Goal: Information Seeking & Learning: Compare options

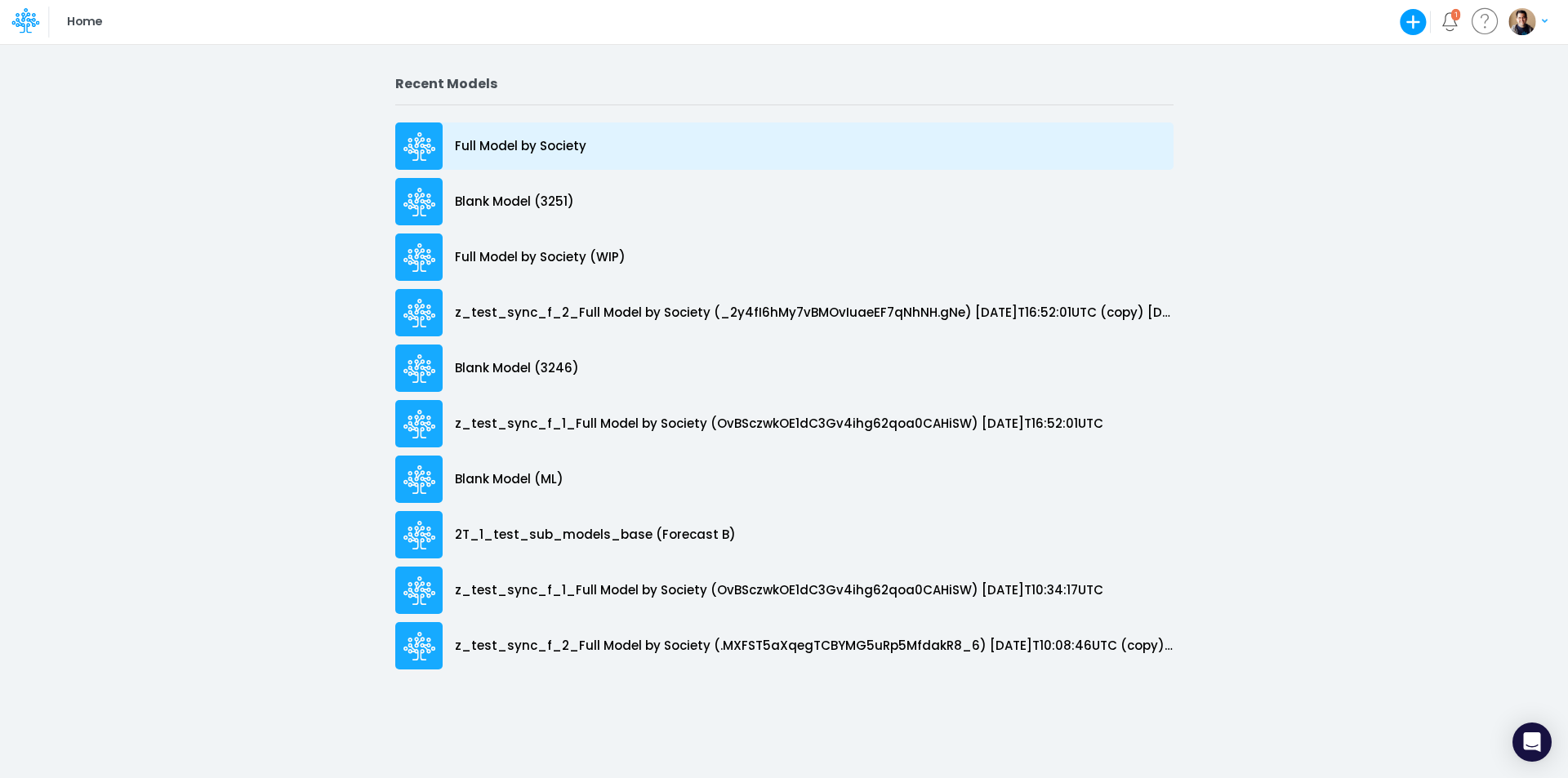
click at [510, 136] on div "Full Model by Society" at bounding box center [784, 146] width 778 height 48
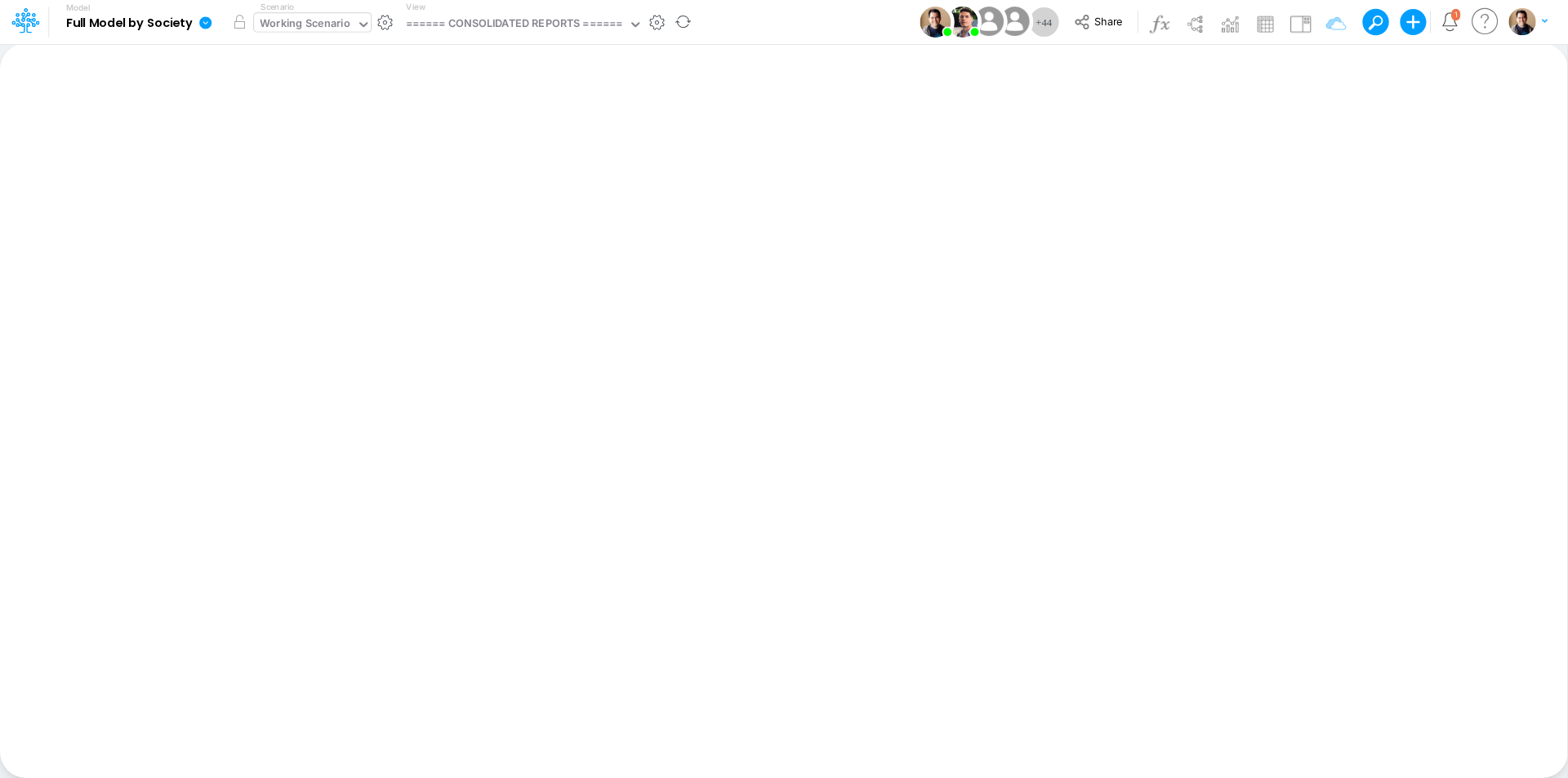
click at [294, 29] on div "Working Scenario" at bounding box center [304, 24] width 91 height 19
click at [204, 22] on icon at bounding box center [205, 23] width 14 height 14
click at [267, 171] on button "View model info" at bounding box center [287, 169] width 175 height 25
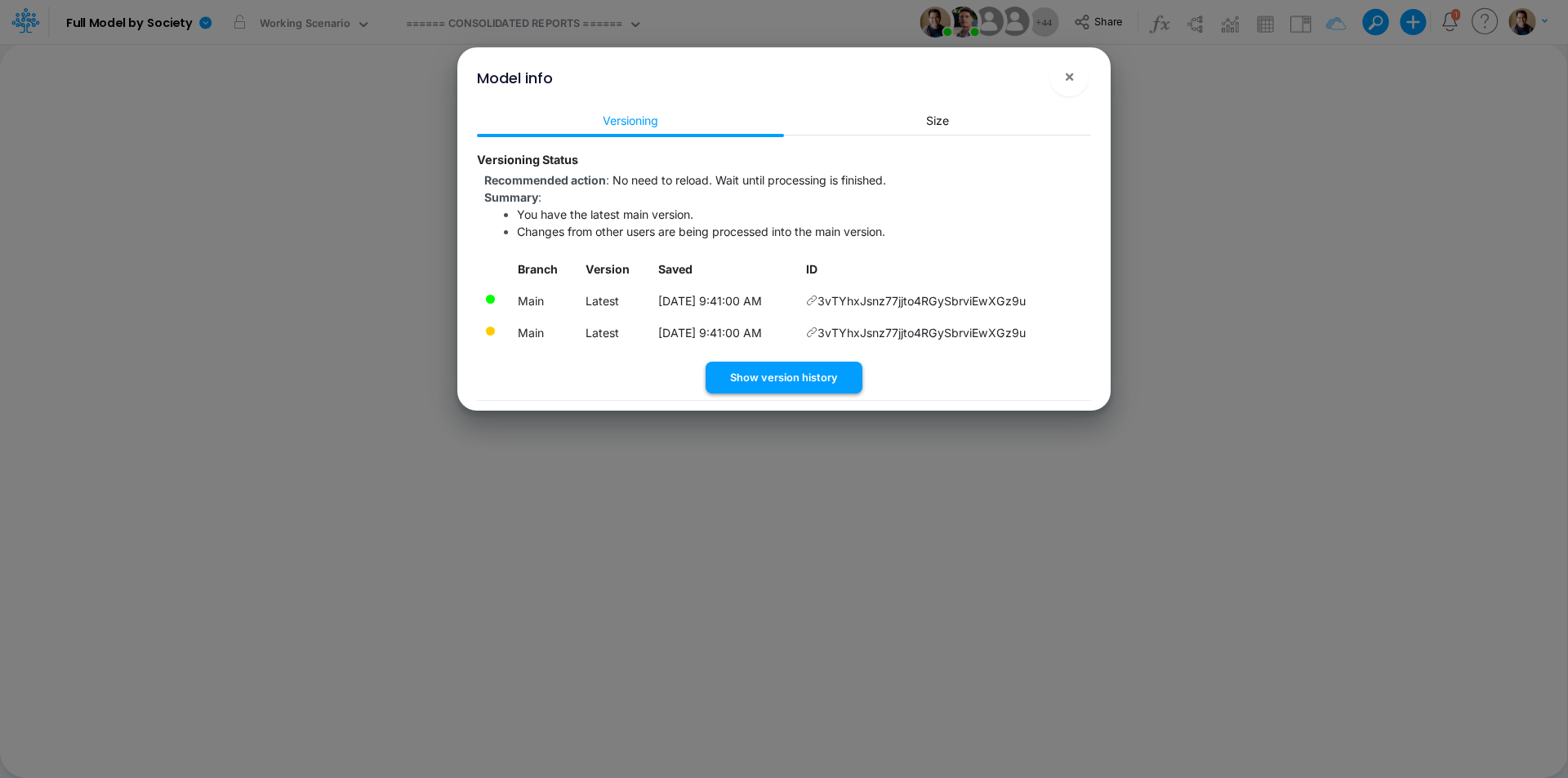
click at [796, 378] on button "Show version history" at bounding box center [784, 377] width 157 height 32
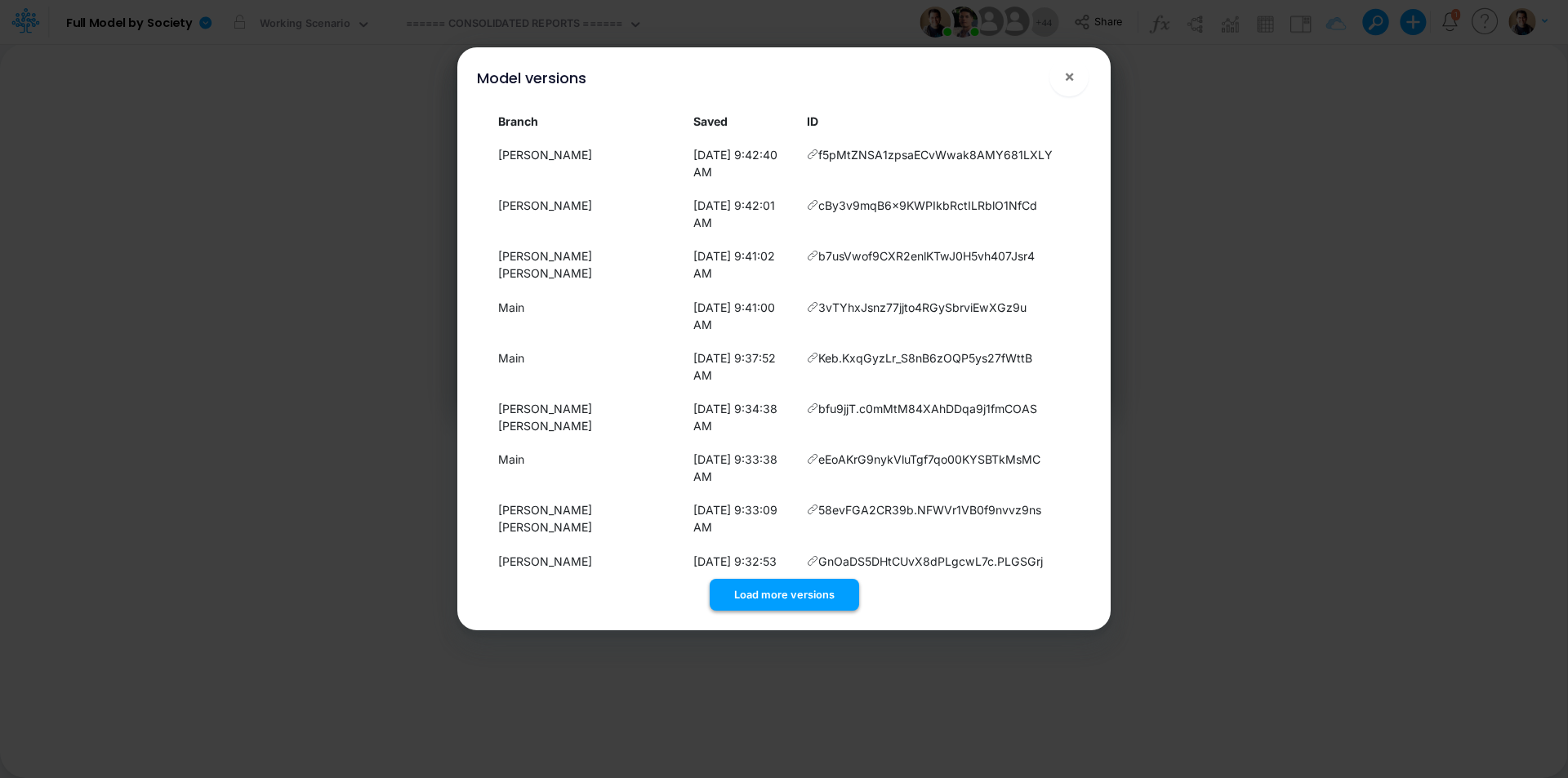
click at [808, 579] on button "Load more versions" at bounding box center [784, 594] width 150 height 32
click at [1078, 74] on button "×" at bounding box center [1069, 77] width 40 height 40
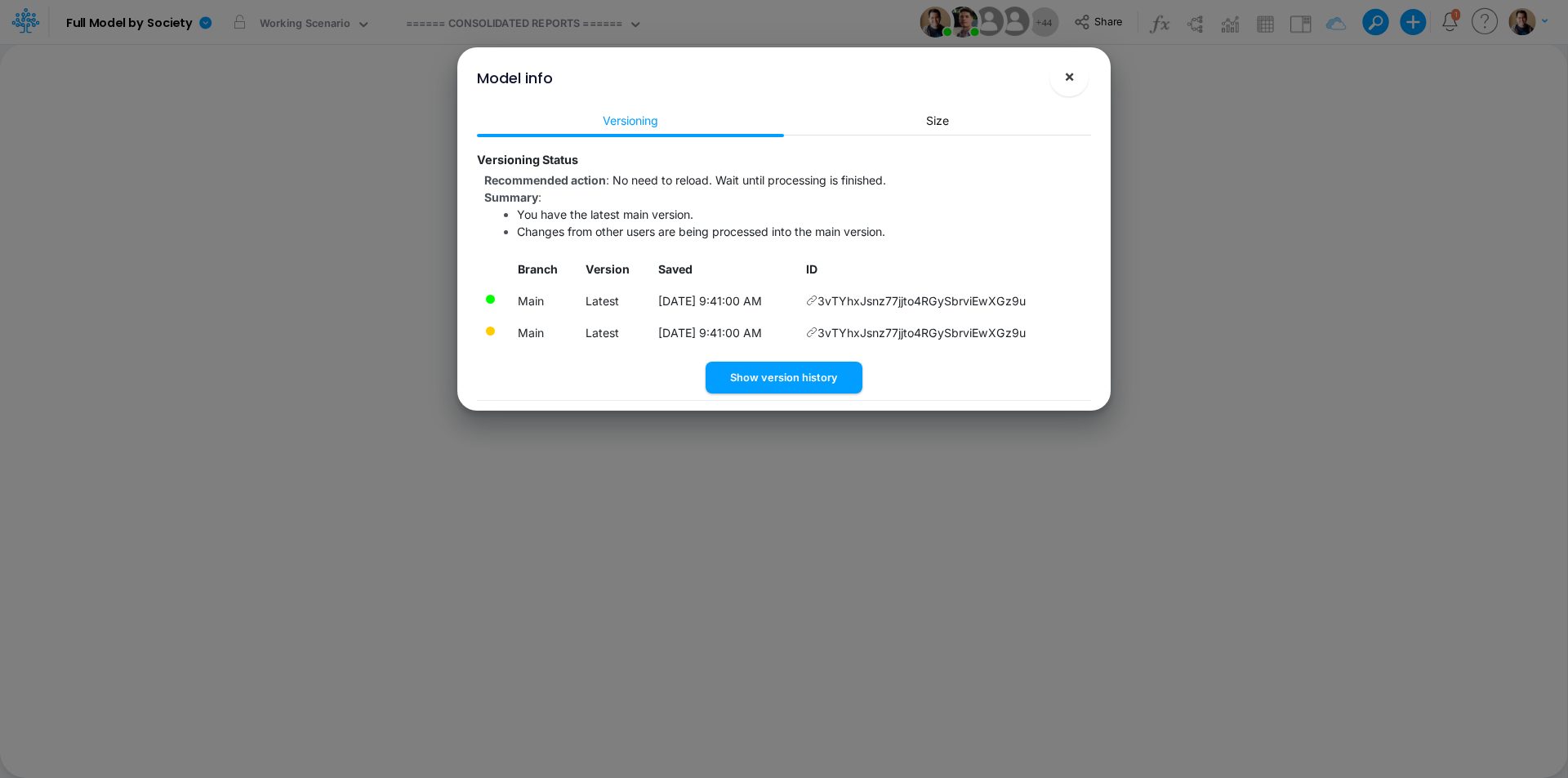
click at [1067, 77] on span "×" at bounding box center [1070, 76] width 11 height 20
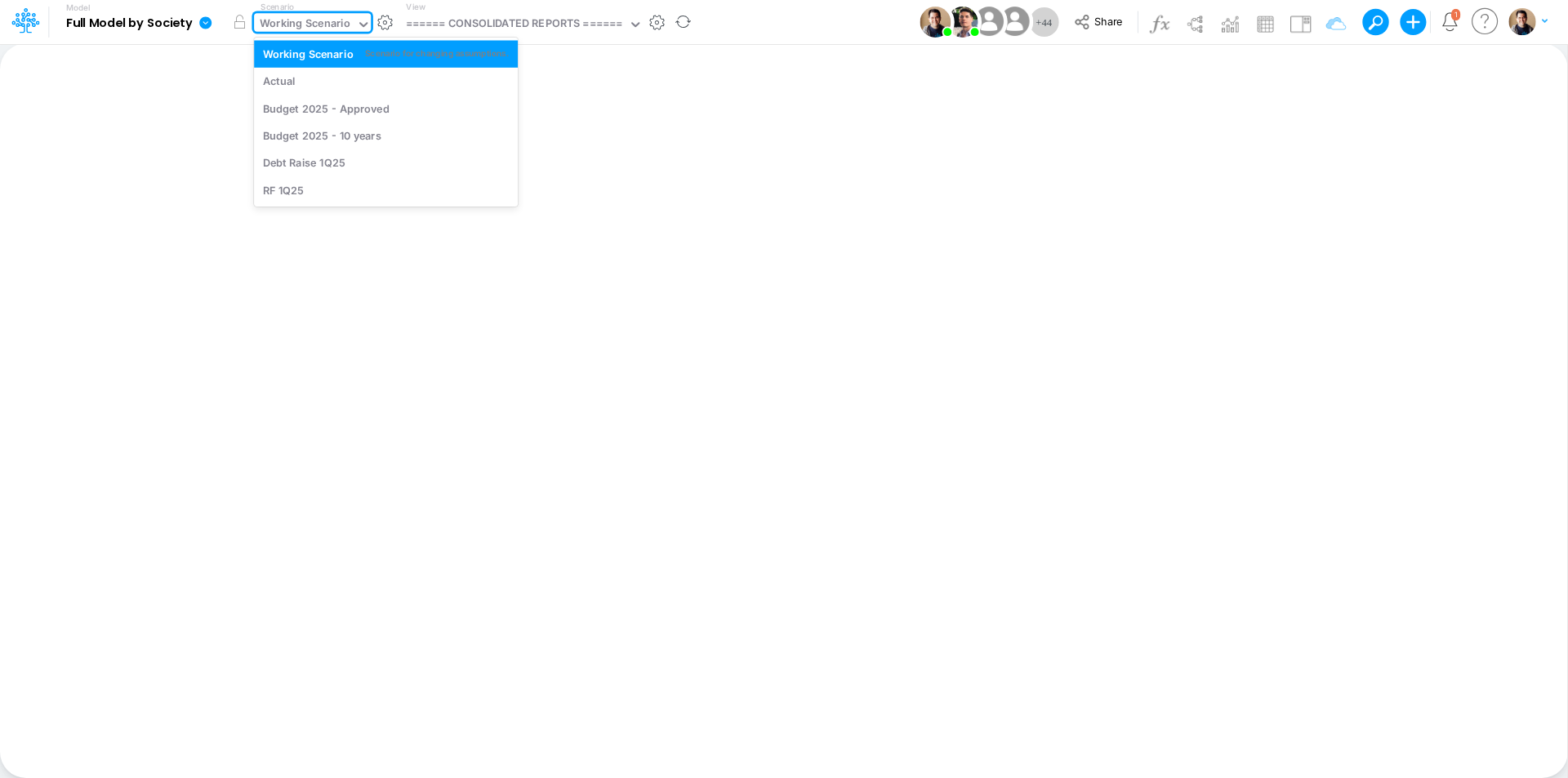
click at [309, 23] on div "Working Scenario" at bounding box center [304, 24] width 91 height 19
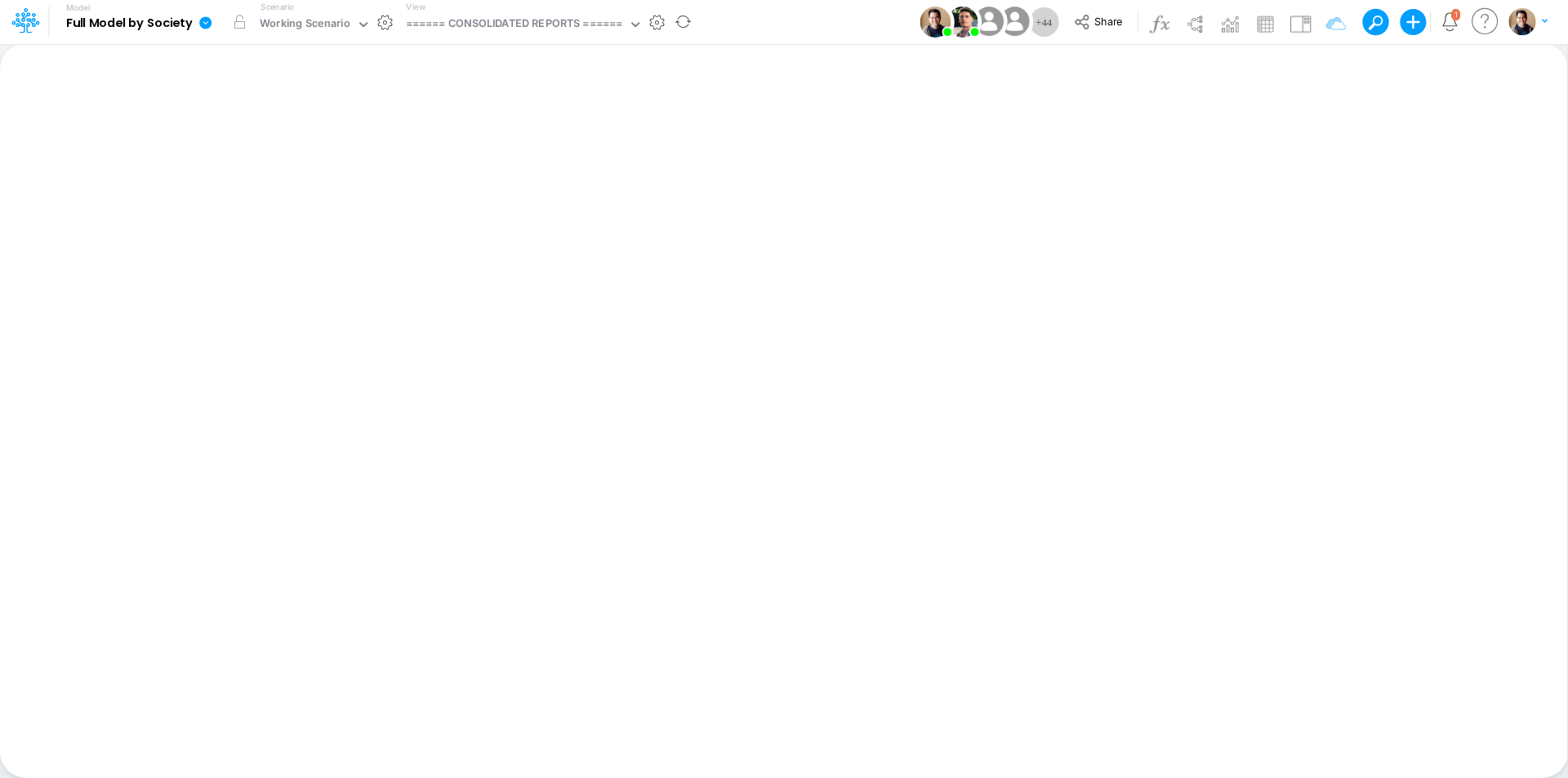
click at [210, 20] on icon at bounding box center [205, 23] width 13 height 13
click at [307, 176] on button "View model info" at bounding box center [287, 169] width 175 height 25
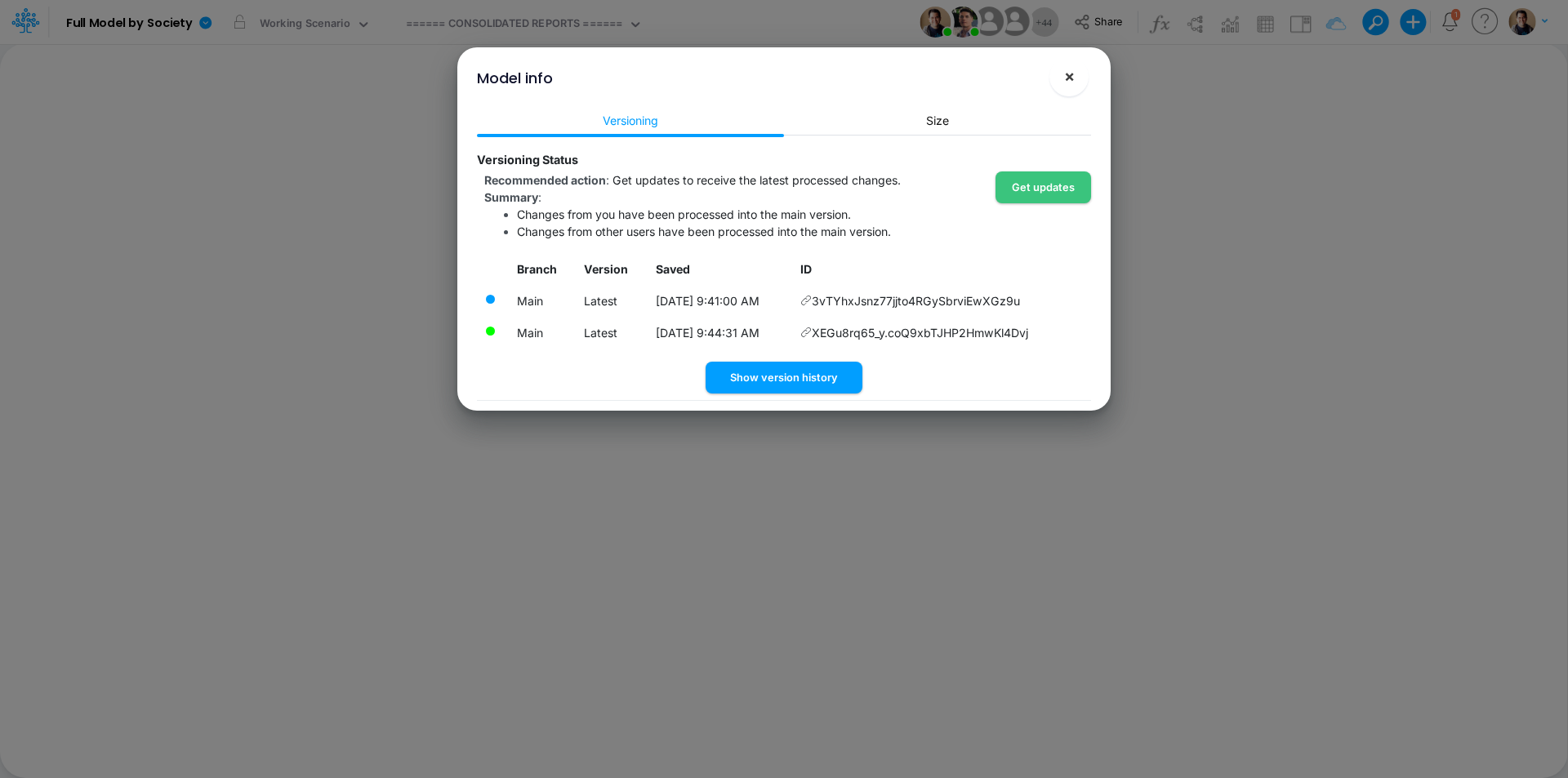
click at [1073, 88] on button "×" at bounding box center [1069, 77] width 40 height 40
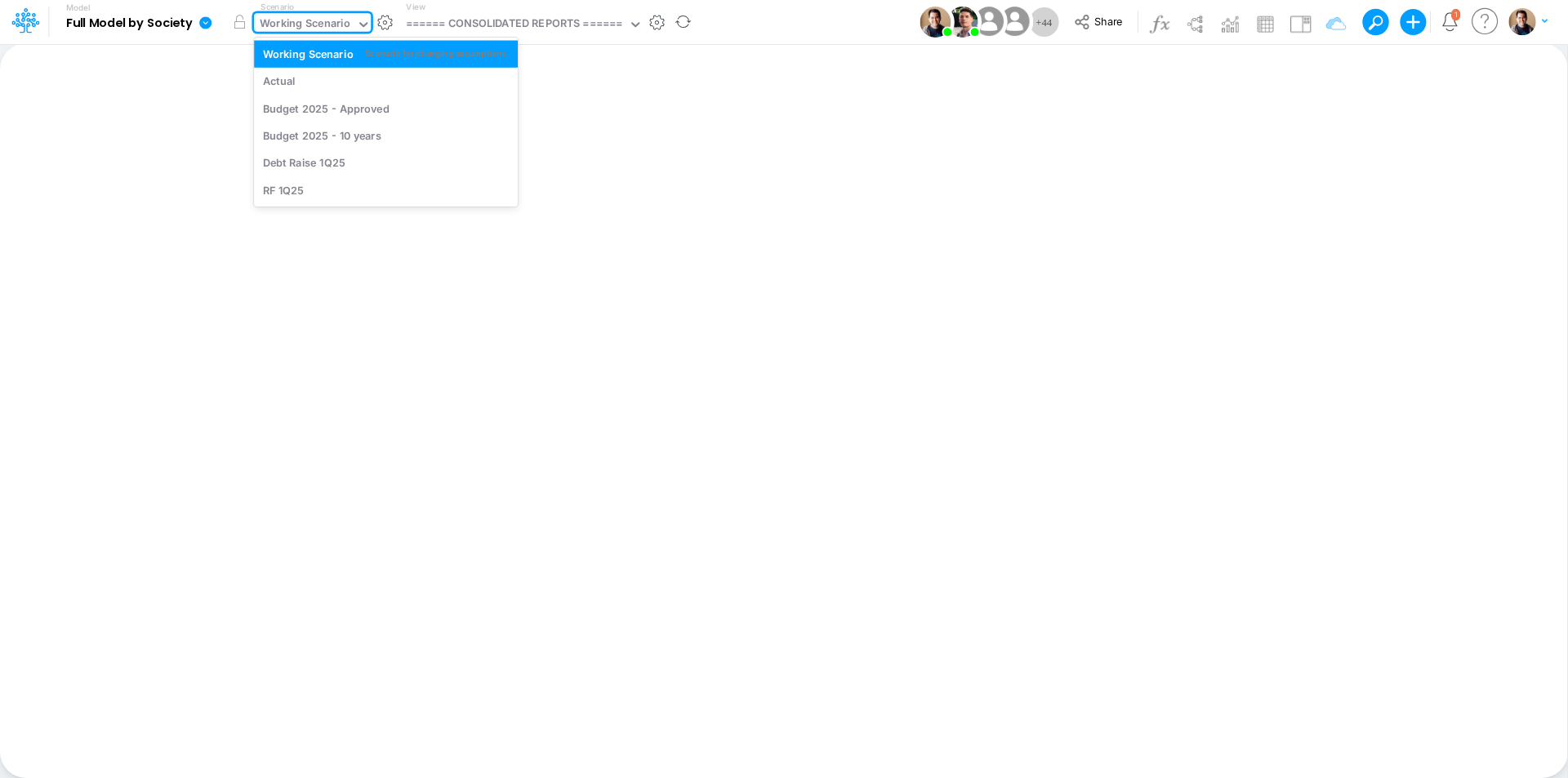
click at [298, 15] on div "Working Scenario" at bounding box center [304, 24] width 91 height 19
click at [300, 81] on div "Actual" at bounding box center [385, 81] width 246 height 15
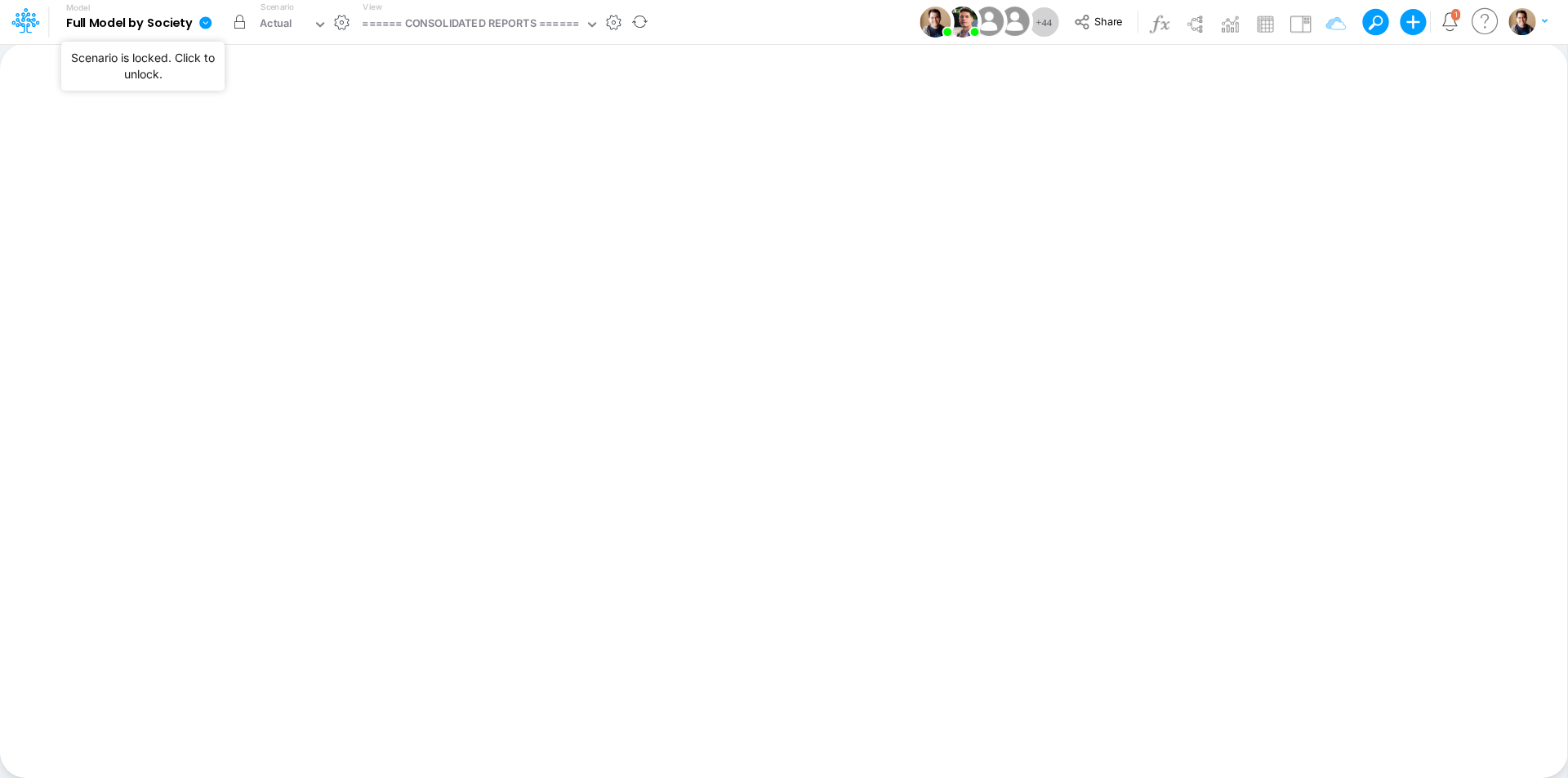
click at [243, 22] on button "button" at bounding box center [239, 22] width 30 height 30
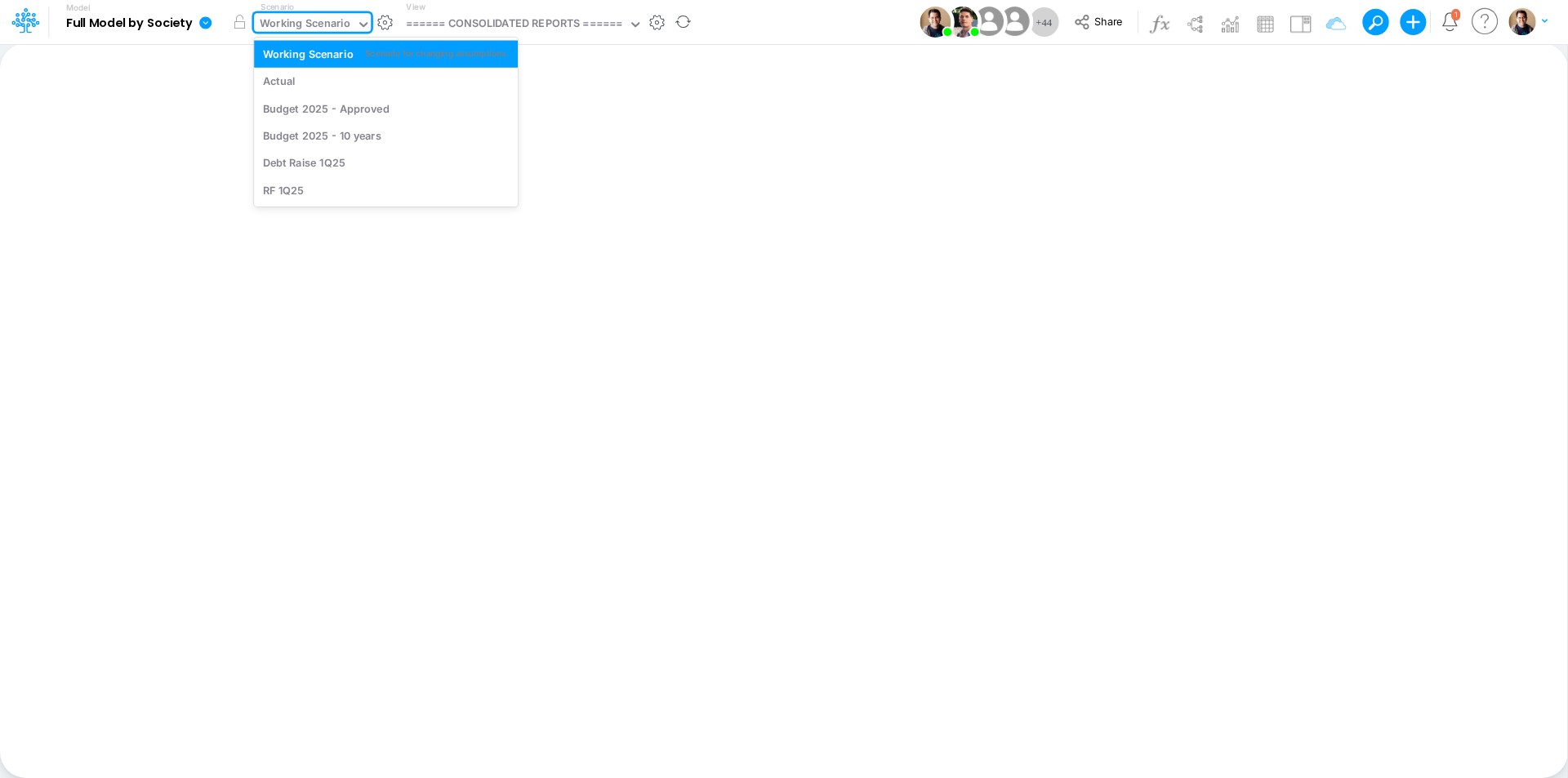
click at [320, 20] on div "Working Scenario" at bounding box center [304, 24] width 91 height 19
click at [421, 136] on div "Budget 2025 - 10 years" at bounding box center [385, 135] width 246 height 15
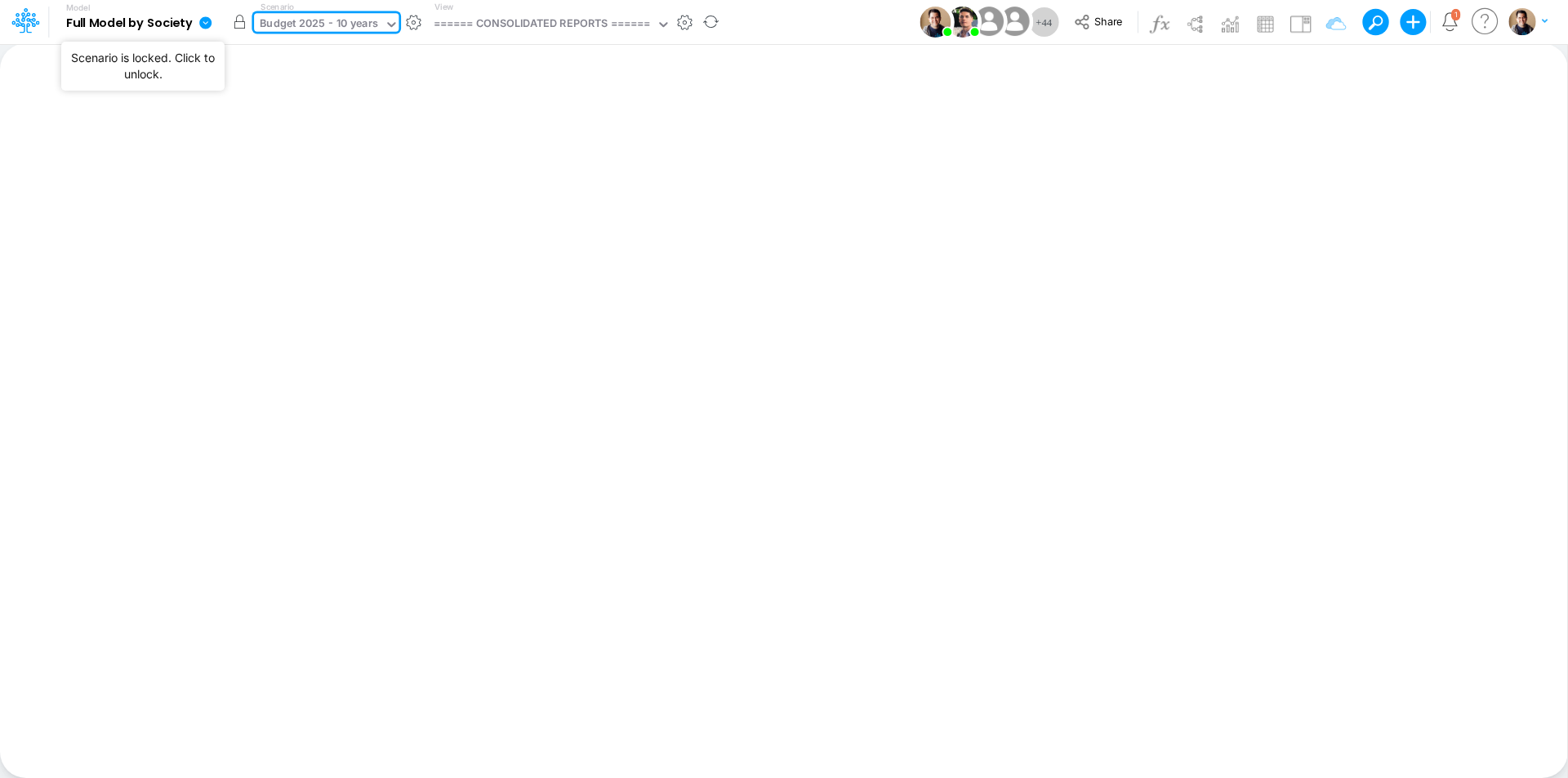
click at [240, 21] on button "button" at bounding box center [239, 22] width 30 height 30
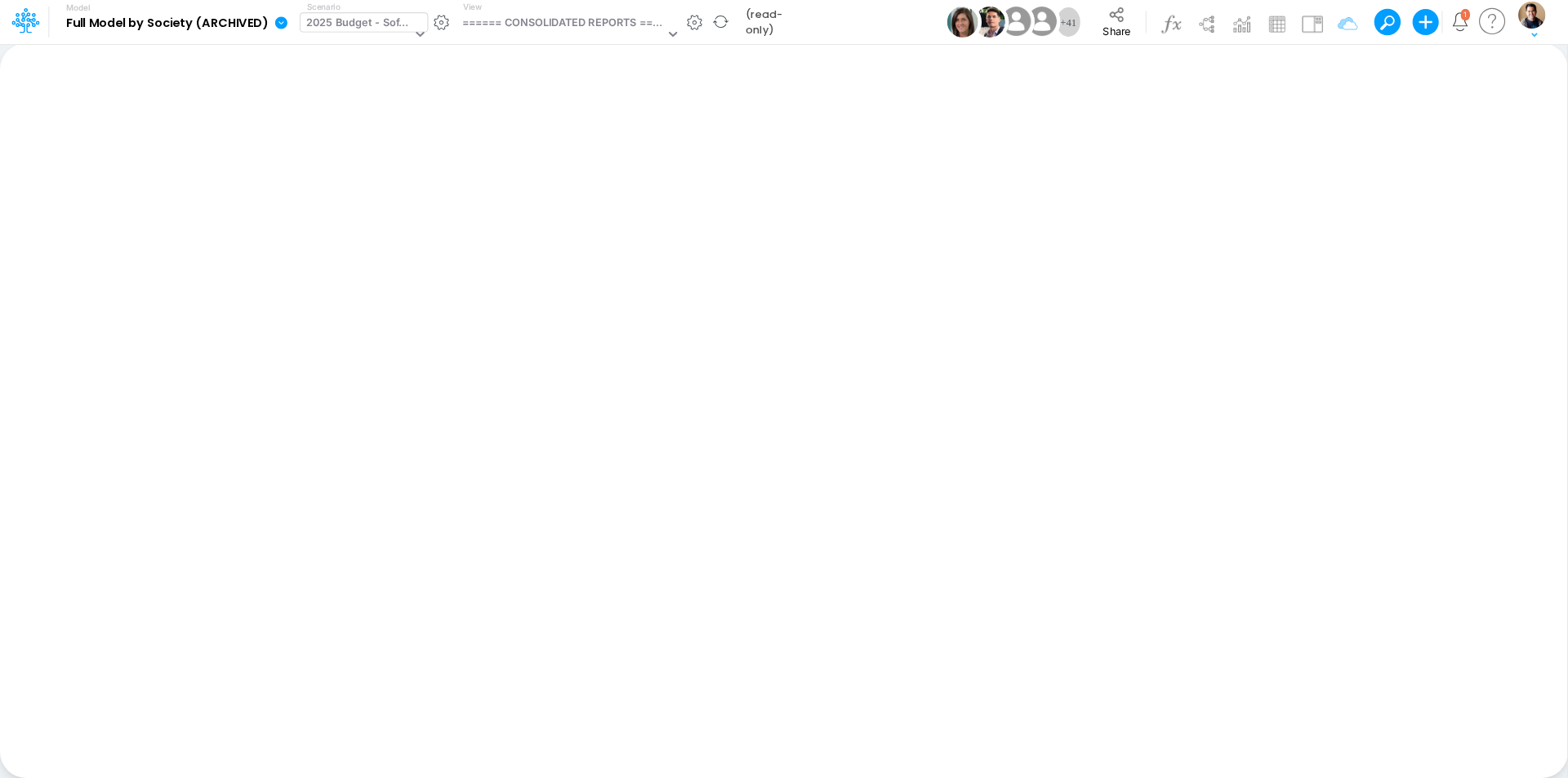
click at [367, 14] on div "2025 Budget - Soft BR" at bounding box center [358, 23] width 105 height 19
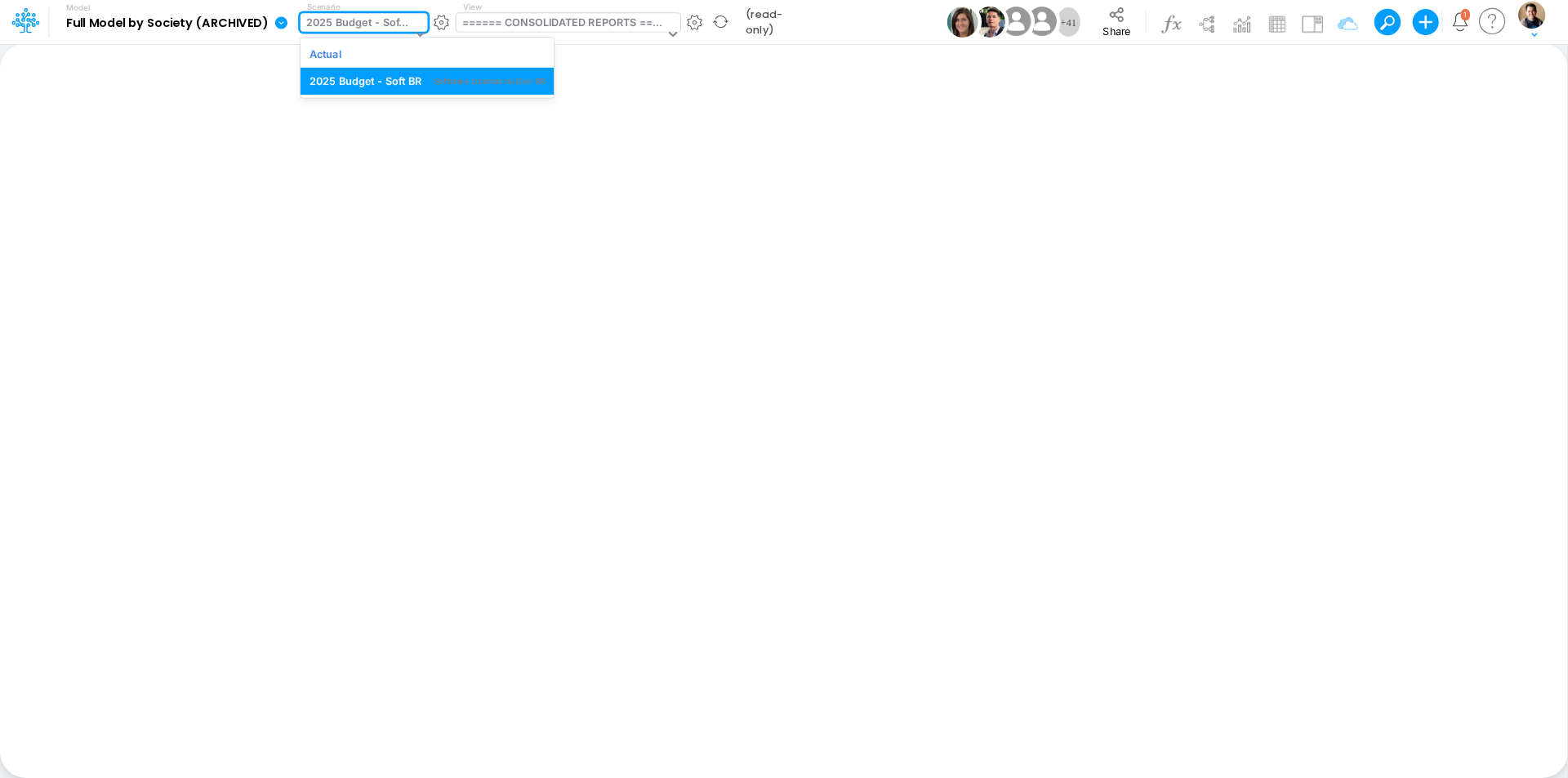
click at [501, 21] on div "====== CONSOLIDATED REPORTS ======" at bounding box center [563, 23] width 202 height 19
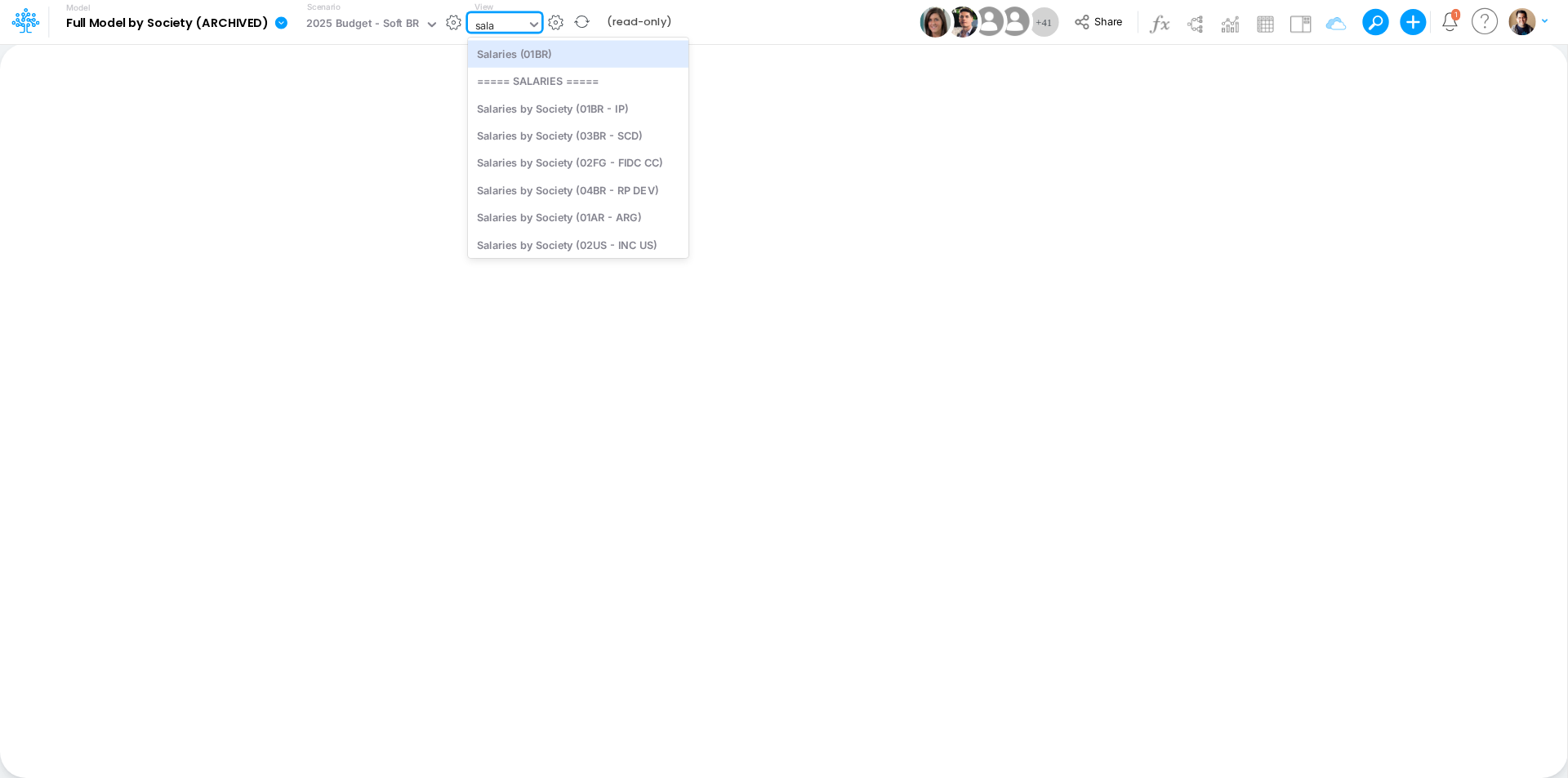
type input "sala"
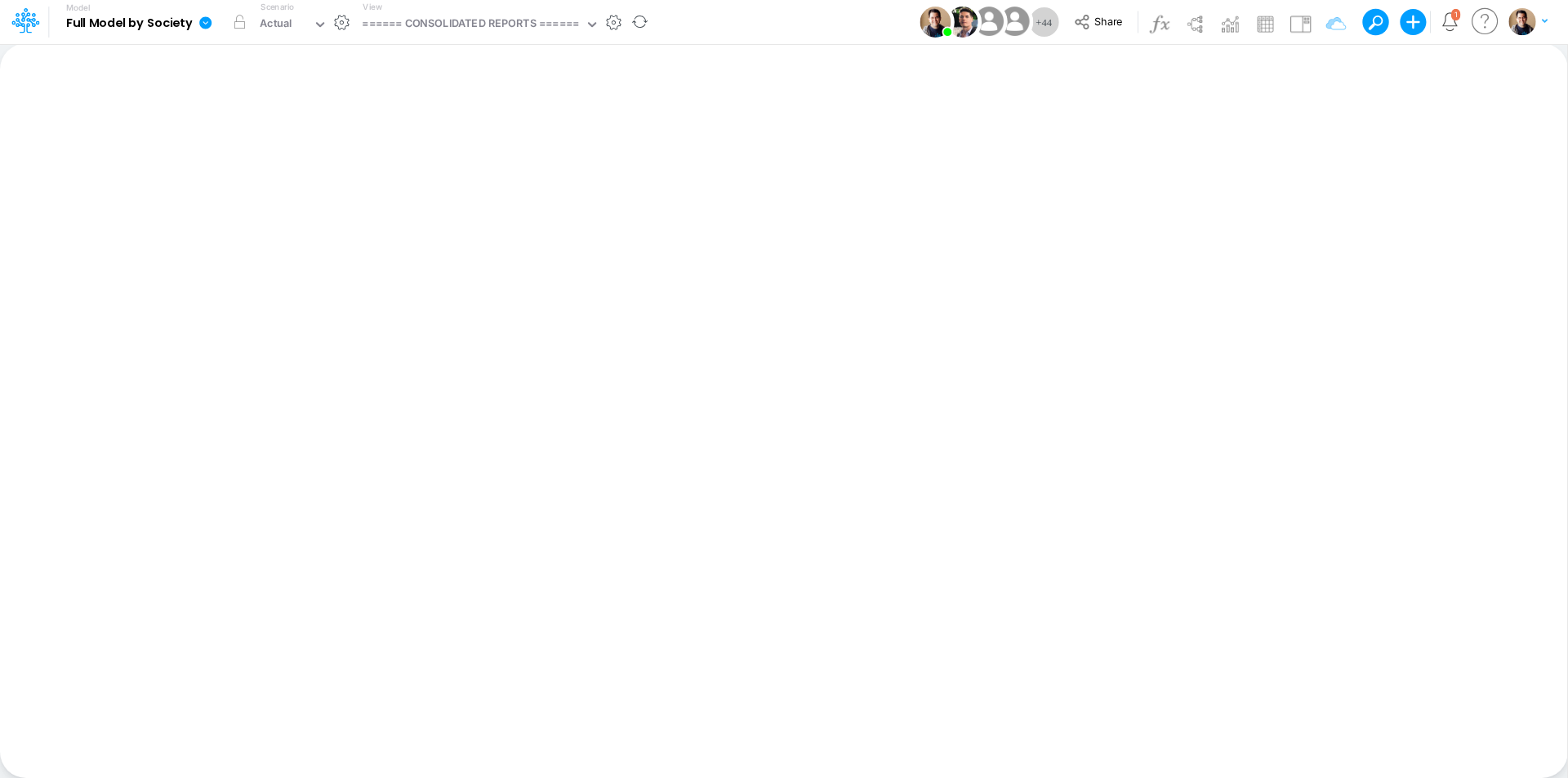
click at [200, 23] on icon at bounding box center [205, 23] width 13 height 13
click at [333, 167] on button "View model info" at bounding box center [287, 169] width 175 height 25
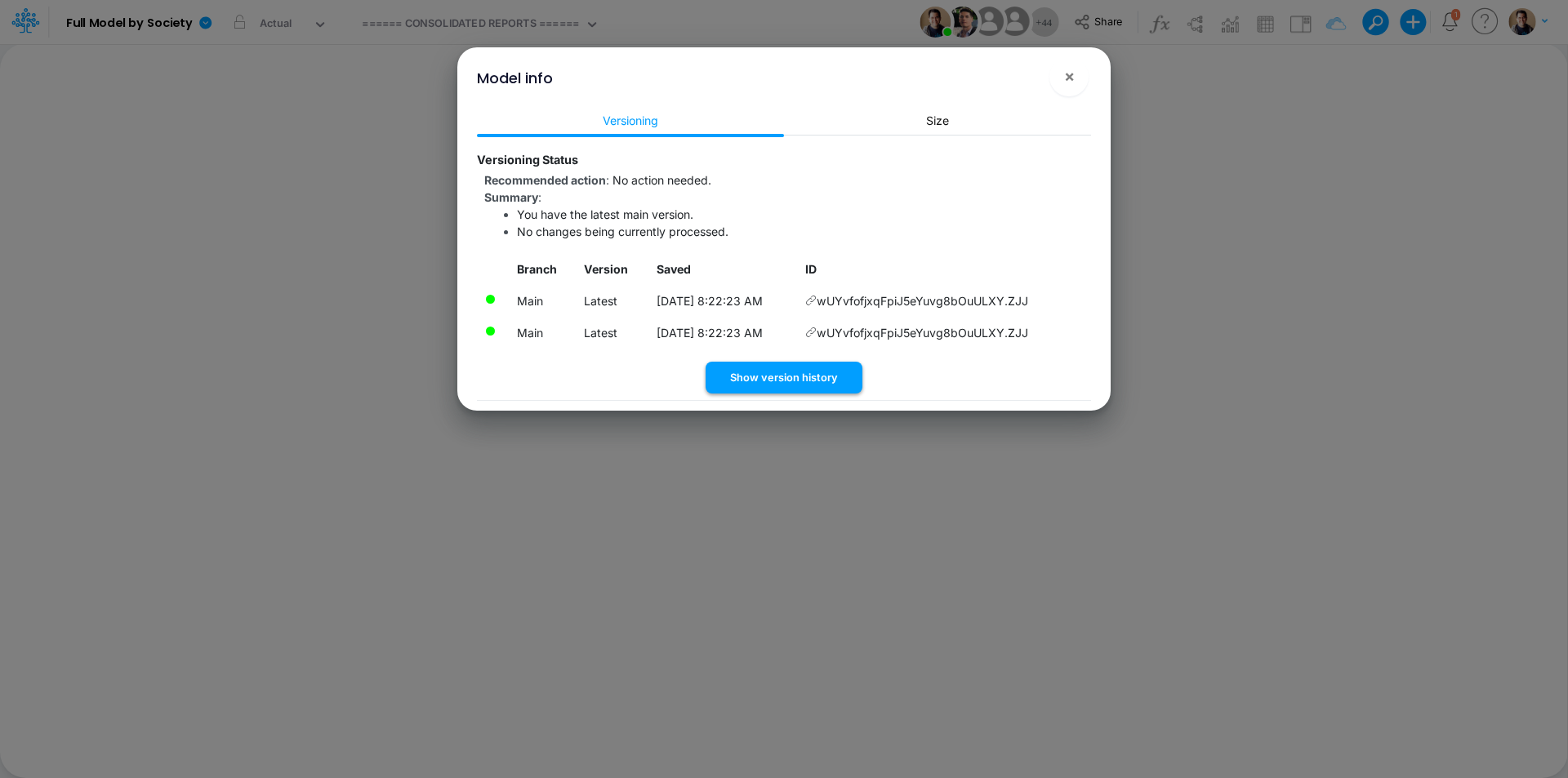
click at [827, 374] on button "Show version history" at bounding box center [784, 377] width 157 height 32
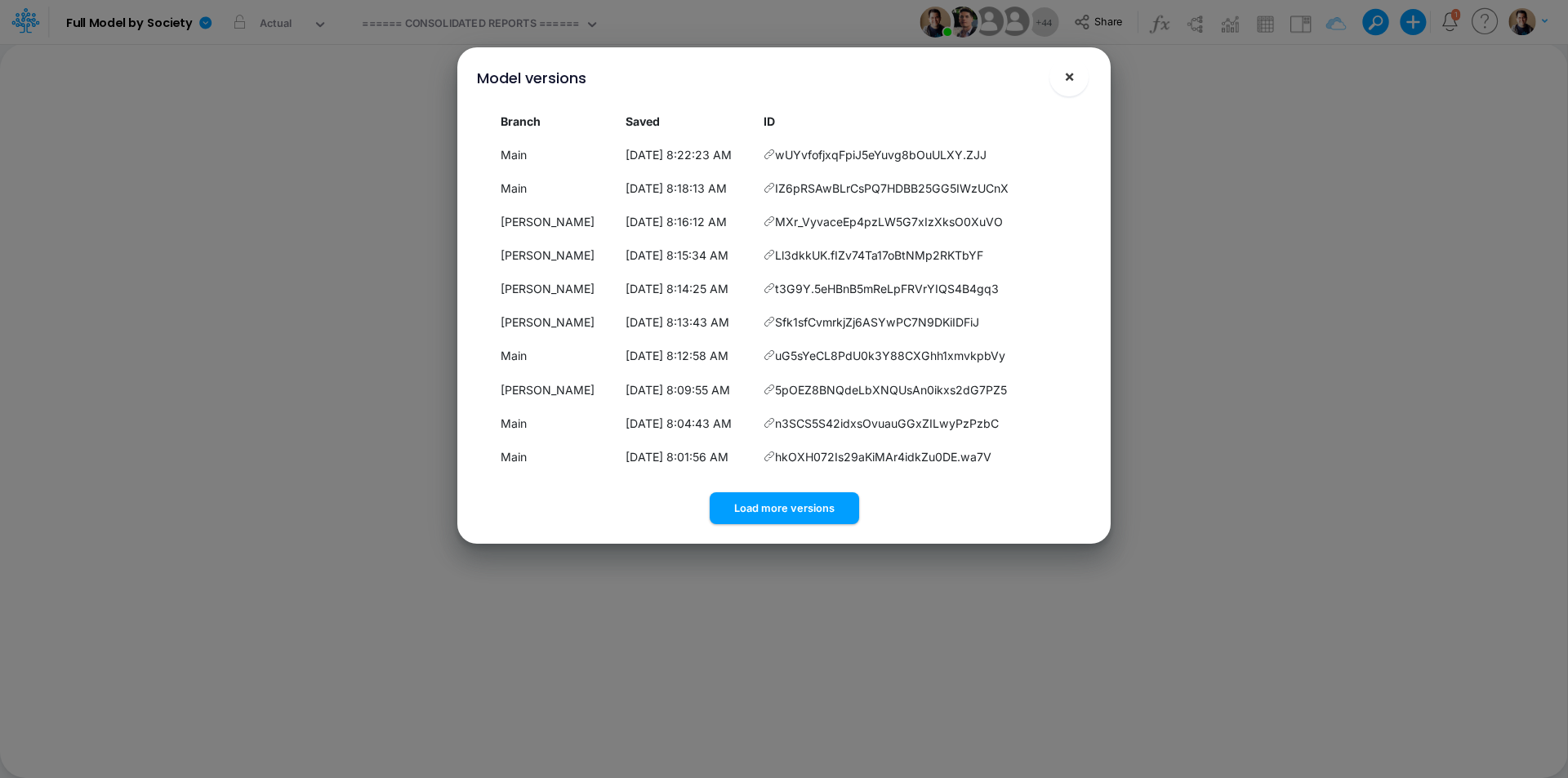
click at [1080, 73] on button "×" at bounding box center [1069, 77] width 40 height 40
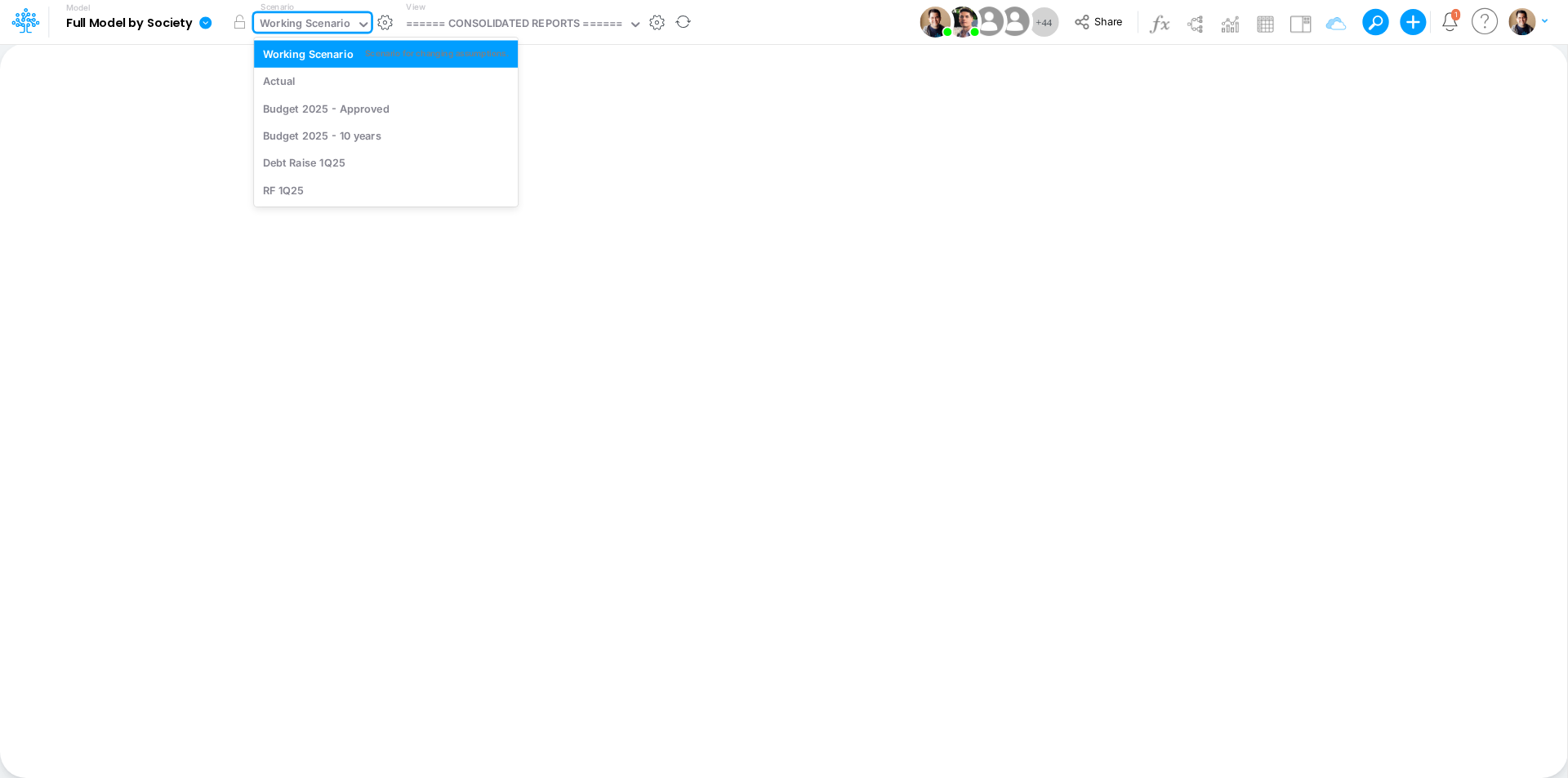
click at [317, 23] on div "Working Scenario" at bounding box center [304, 24] width 91 height 19
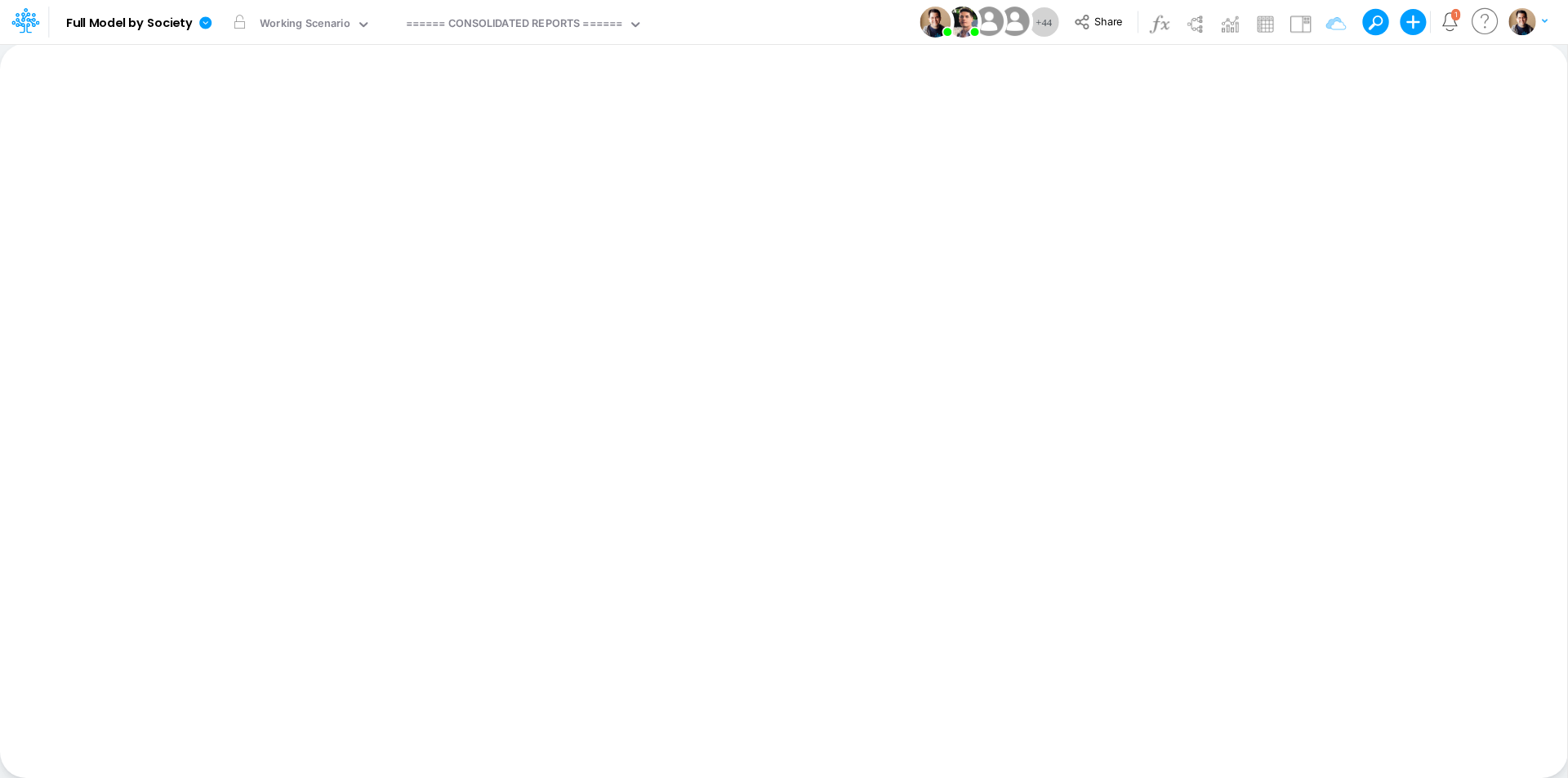
click at [764, 13] on div "Model Full Model by Society Edit model settings Duplicate Import QuickBooks Qui…" at bounding box center [784, 22] width 1411 height 44
click at [295, 21] on div "Working Scenario" at bounding box center [304, 24] width 91 height 19
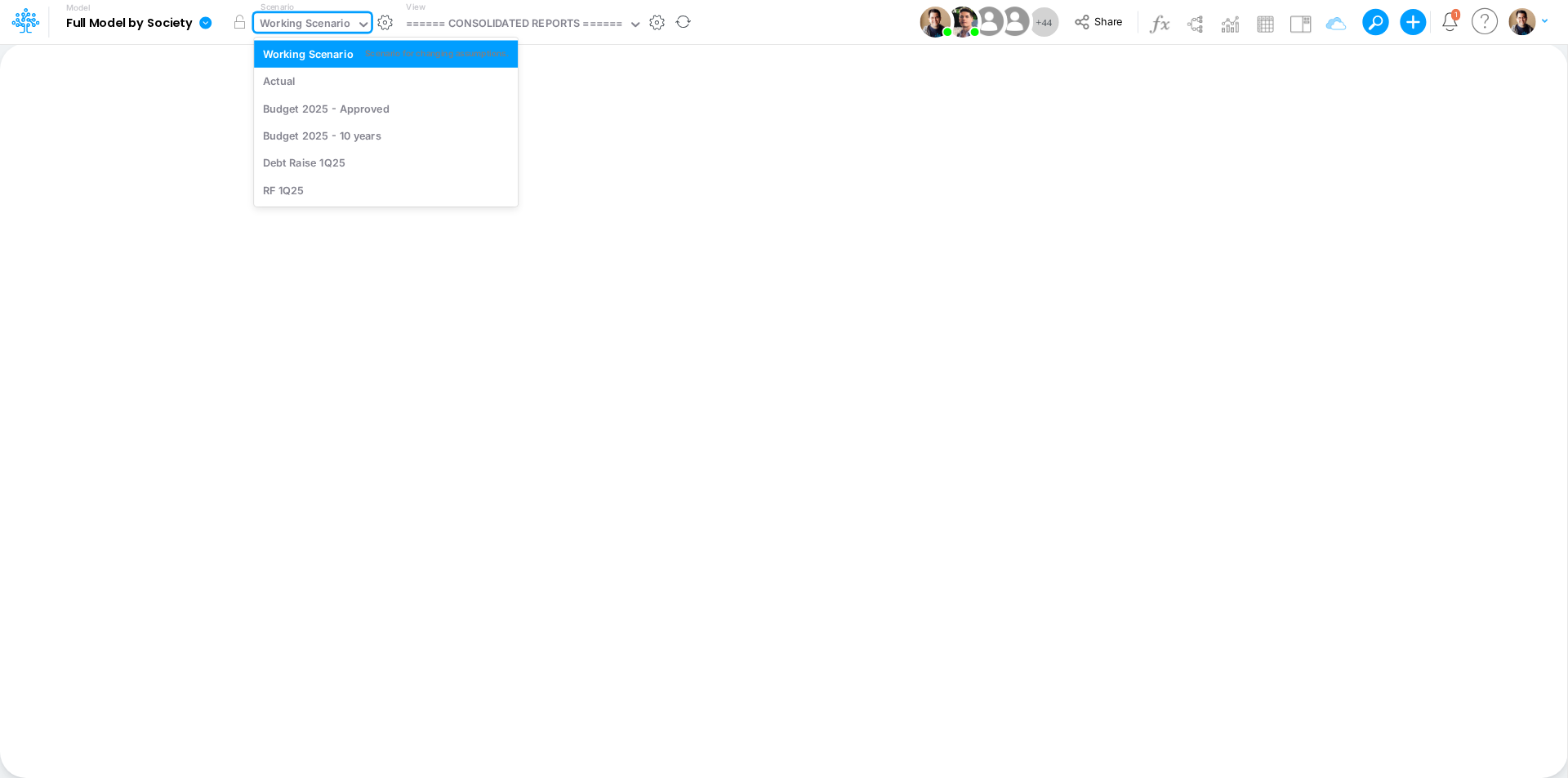
click at [316, 34] on div "Working Scenario" at bounding box center [304, 24] width 91 height 19
click at [346, 169] on div "Debt Raise 1Q25" at bounding box center [385, 162] width 246 height 15
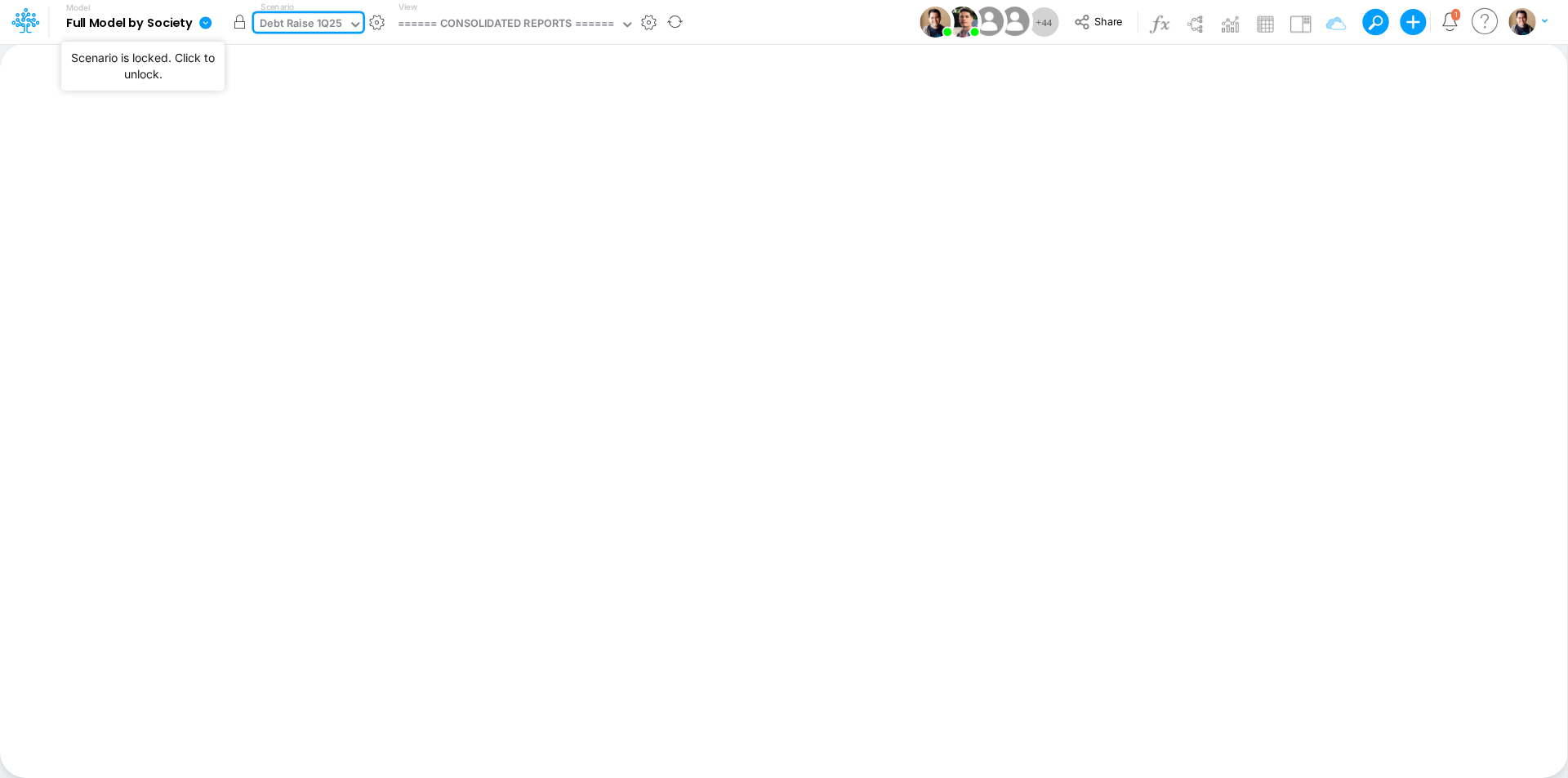
click at [241, 22] on button "button" at bounding box center [239, 22] width 30 height 30
click at [1083, 22] on icon at bounding box center [1082, 23] width 18 height 18
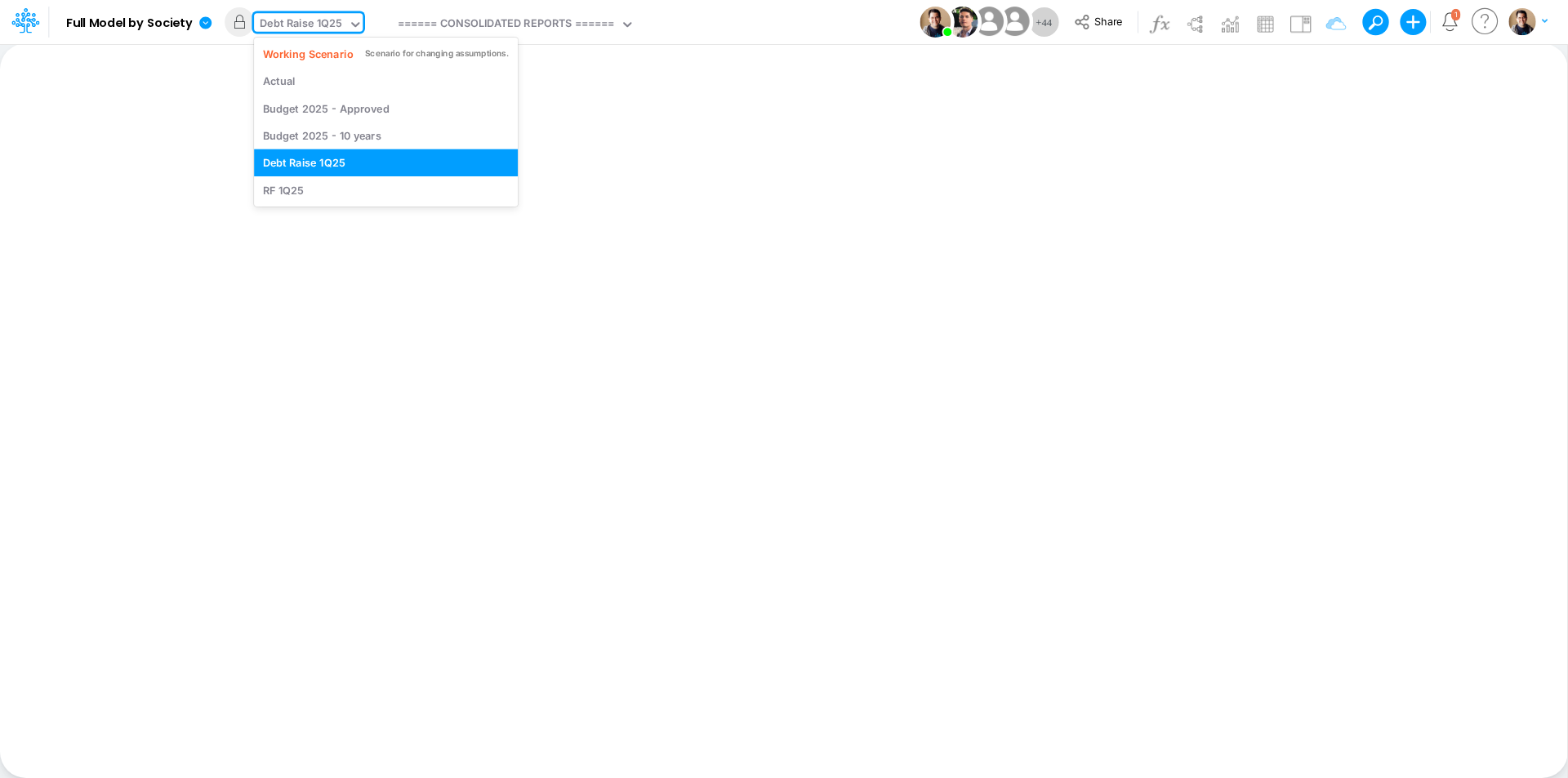
click at [304, 21] on div "Debt Raise 1Q25" at bounding box center [301, 24] width 83 height 19
click at [322, 56] on div "Working Scenario" at bounding box center [308, 53] width 91 height 15
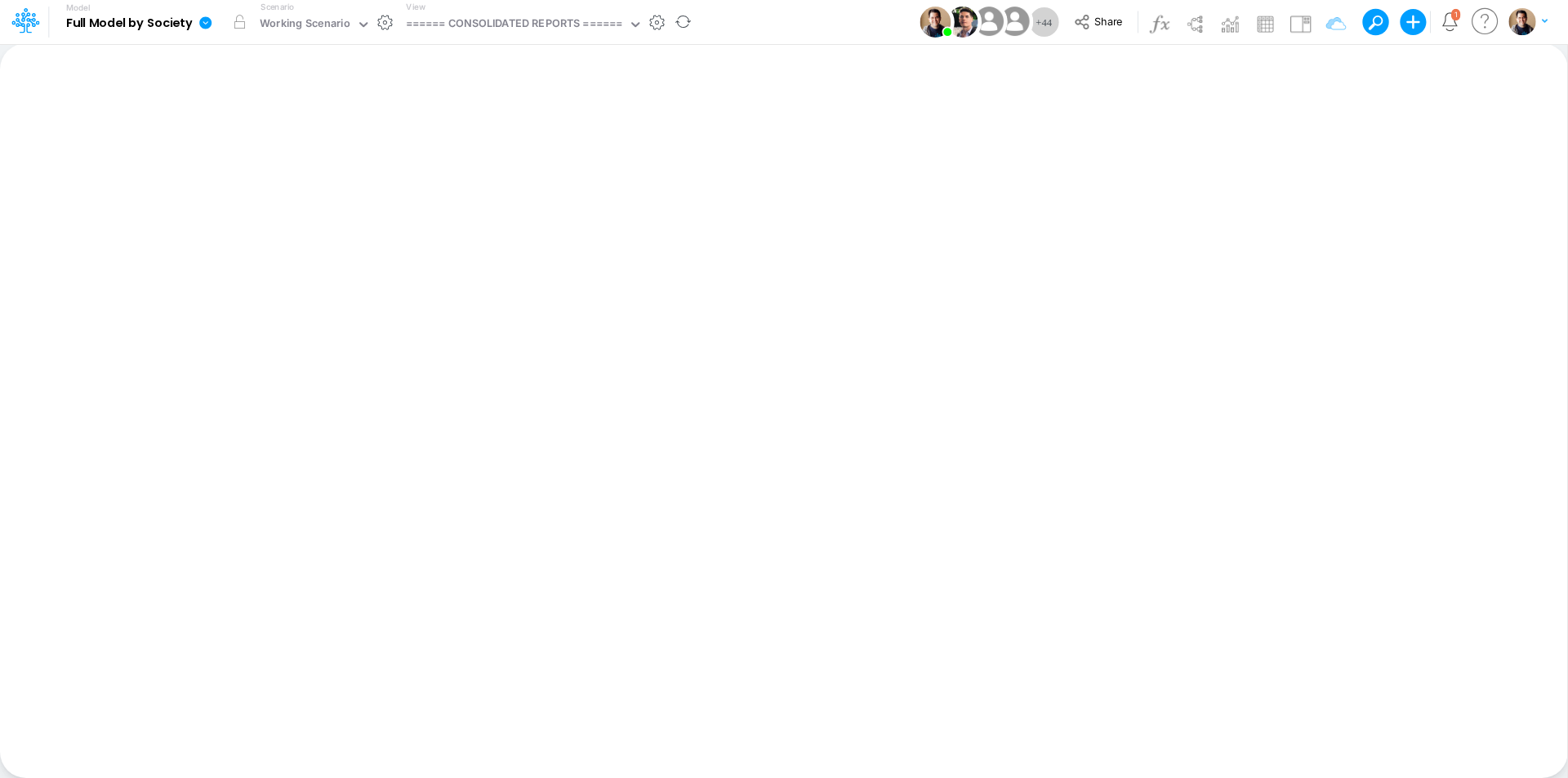
click at [209, 28] on icon at bounding box center [205, 23] width 13 height 13
click at [308, 190] on button "Sync Scenarios" at bounding box center [287, 194] width 175 height 25
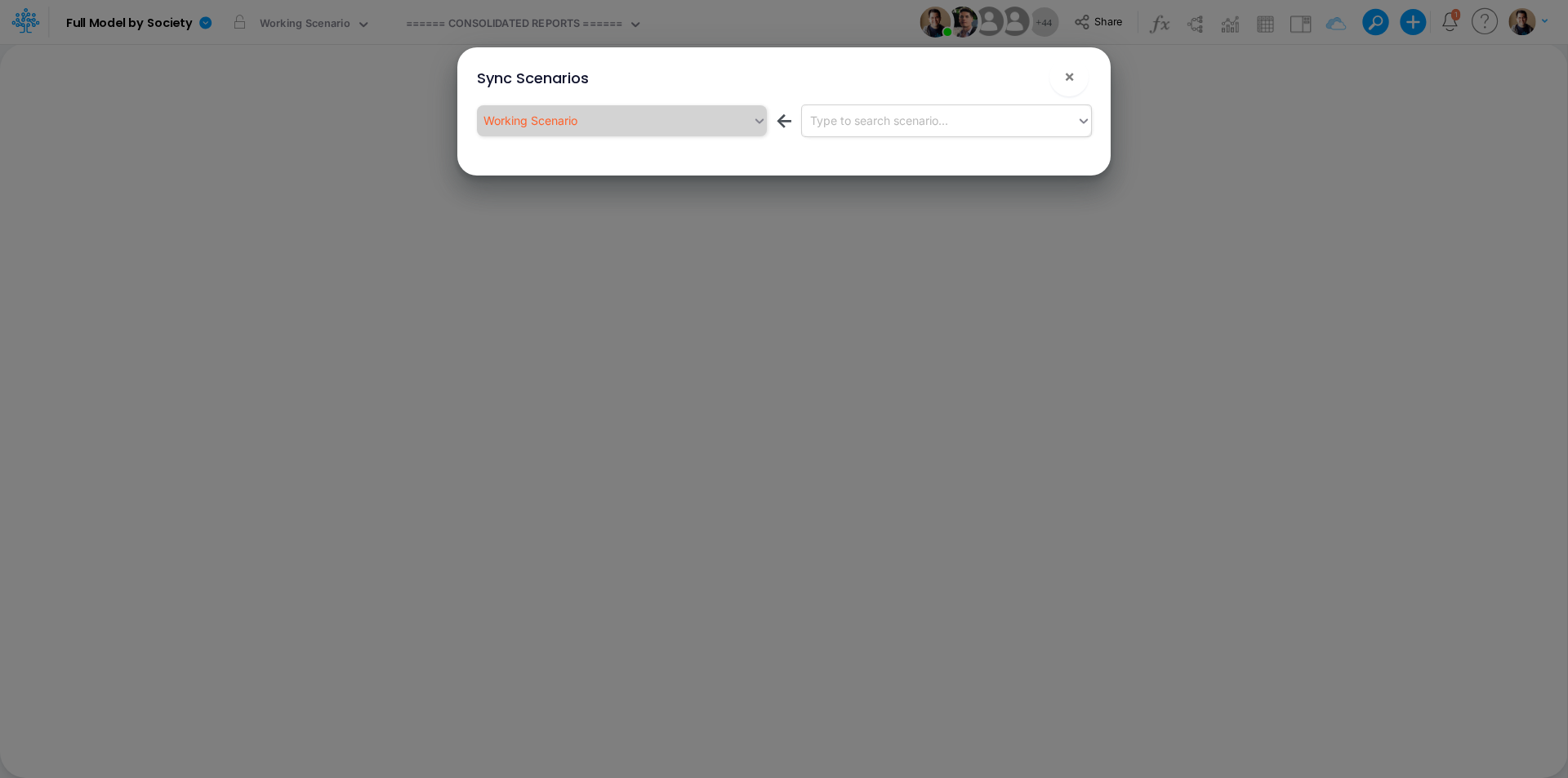
click at [891, 126] on div "Type to search scenario..." at bounding box center [879, 120] width 138 height 17
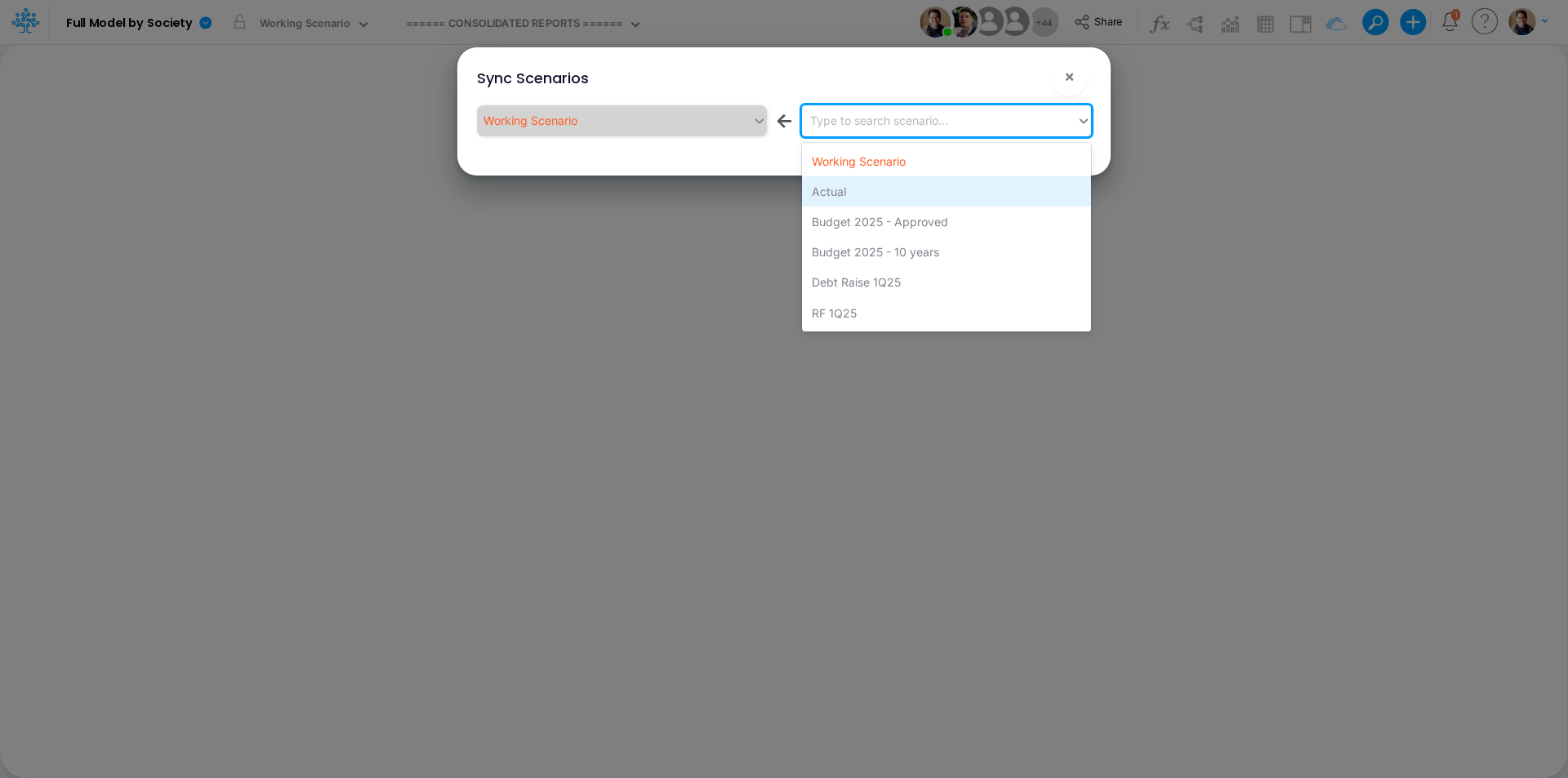
click at [912, 193] on div "Actual" at bounding box center [946, 192] width 289 height 31
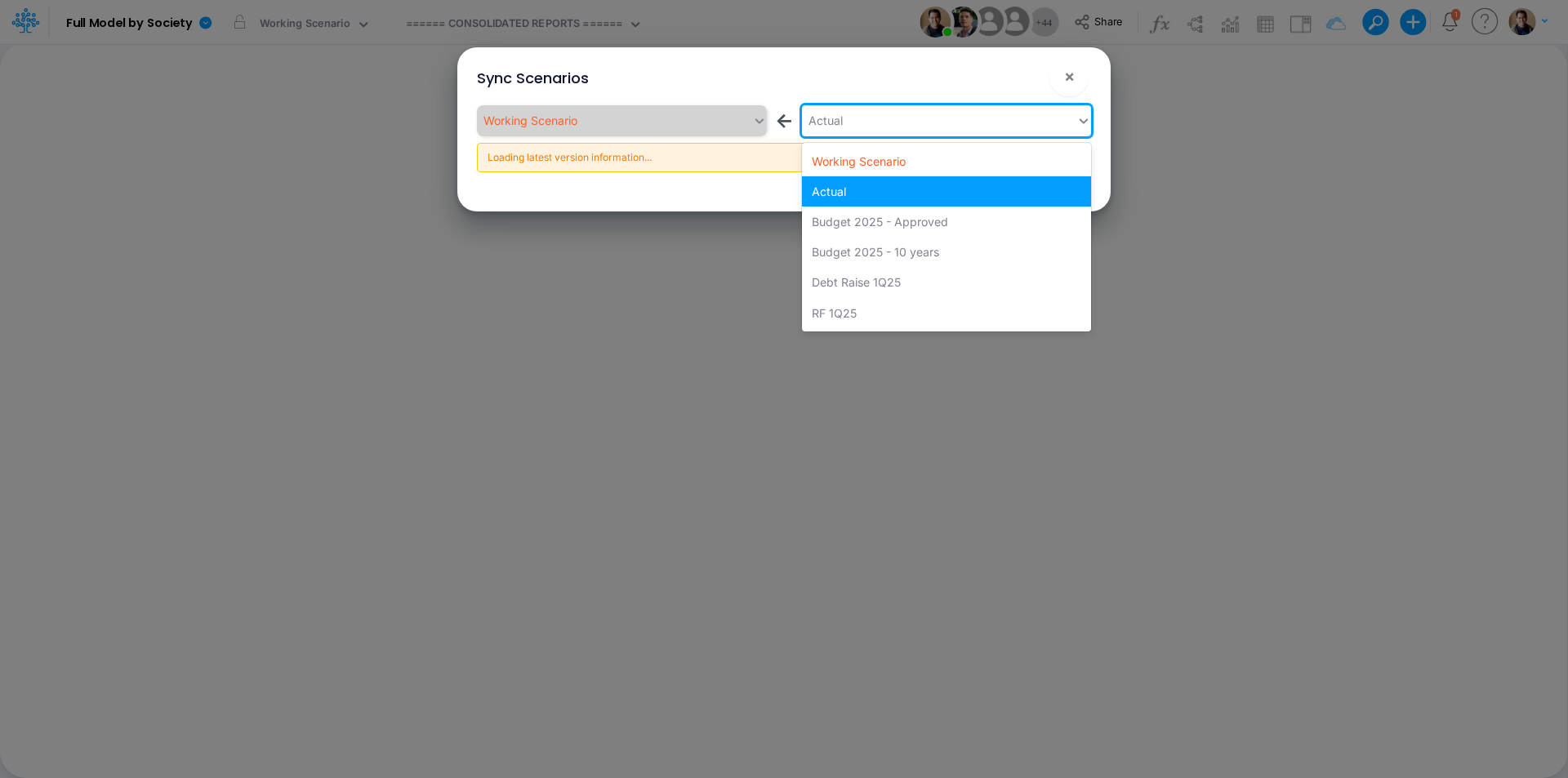
click at [866, 125] on div "Actual" at bounding box center [939, 121] width 276 height 27
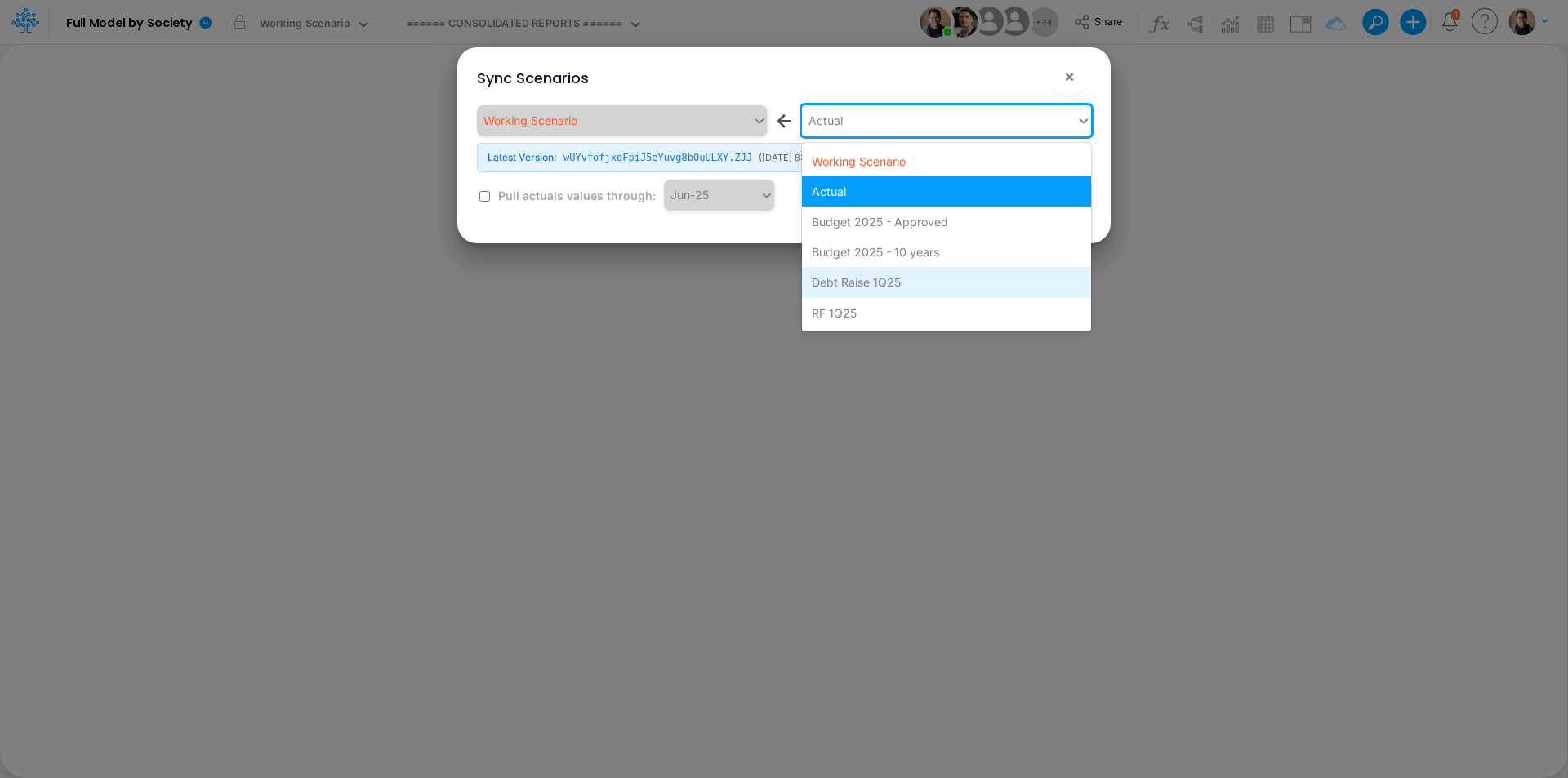
click at [861, 284] on div "Debt Raise 1Q25" at bounding box center [946, 283] width 289 height 31
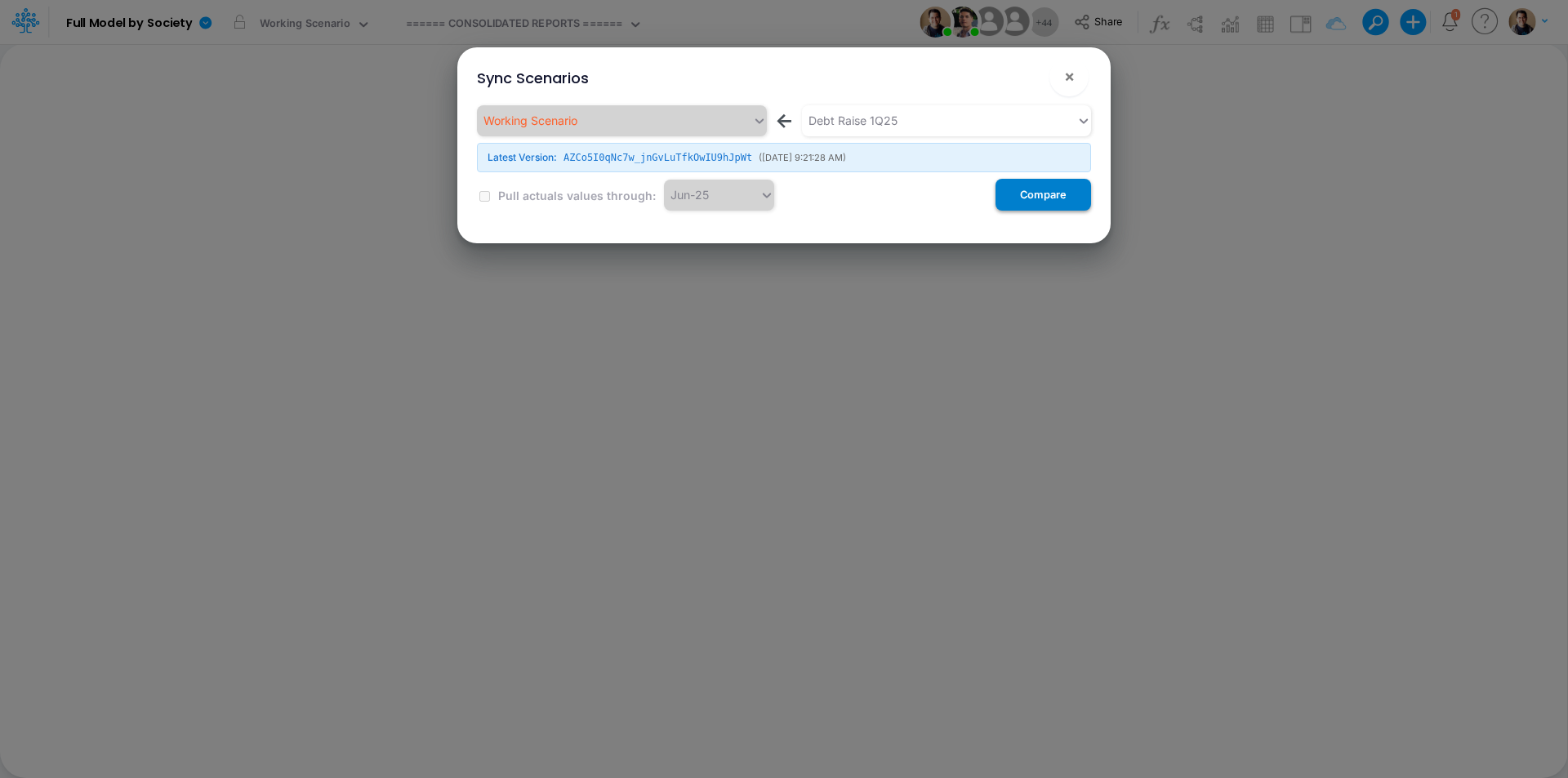
click at [1031, 196] on button "Compare" at bounding box center [1043, 194] width 95 height 32
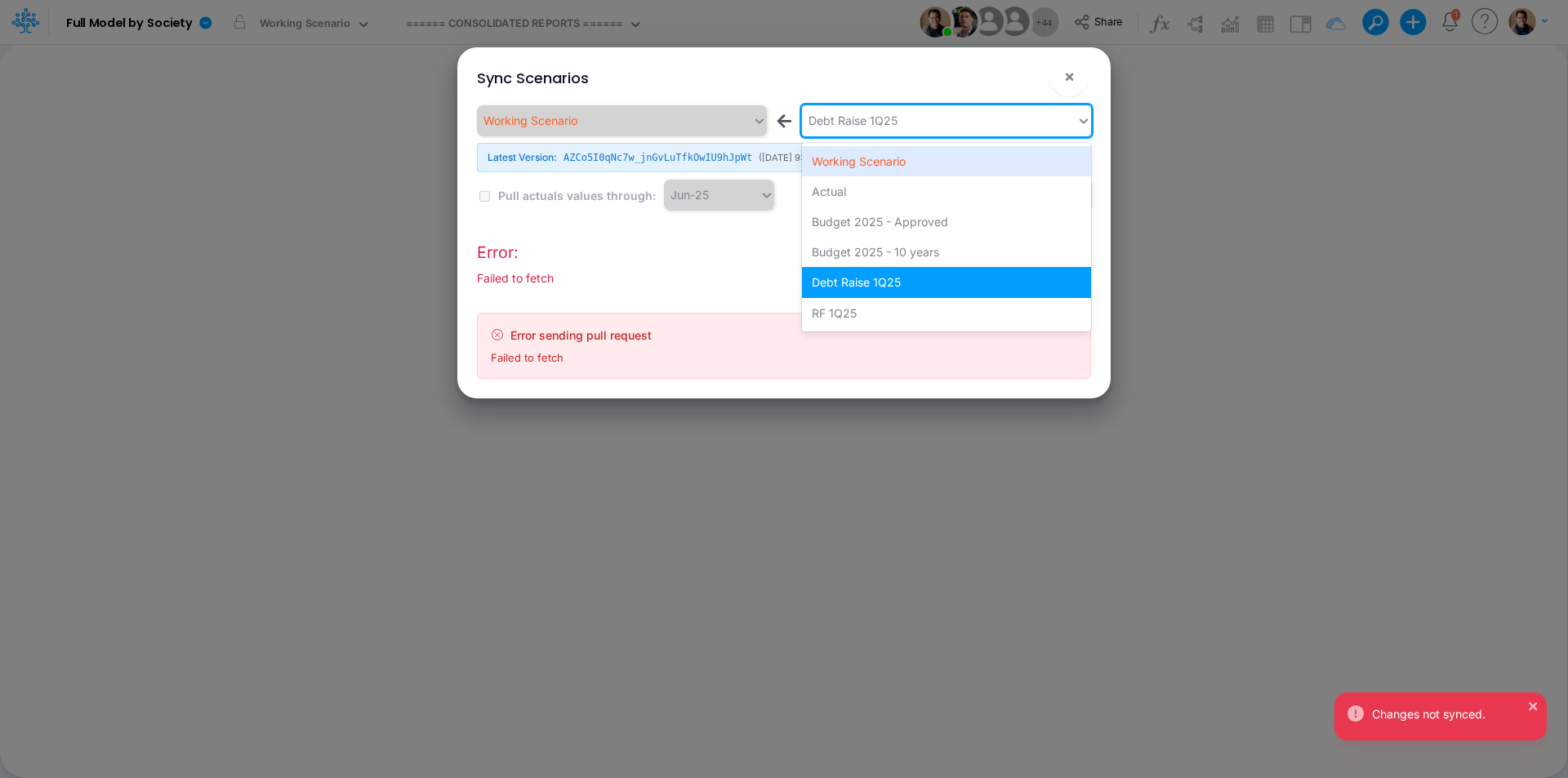
click at [938, 118] on div "Debt Raise 1Q25" at bounding box center [939, 121] width 276 height 27
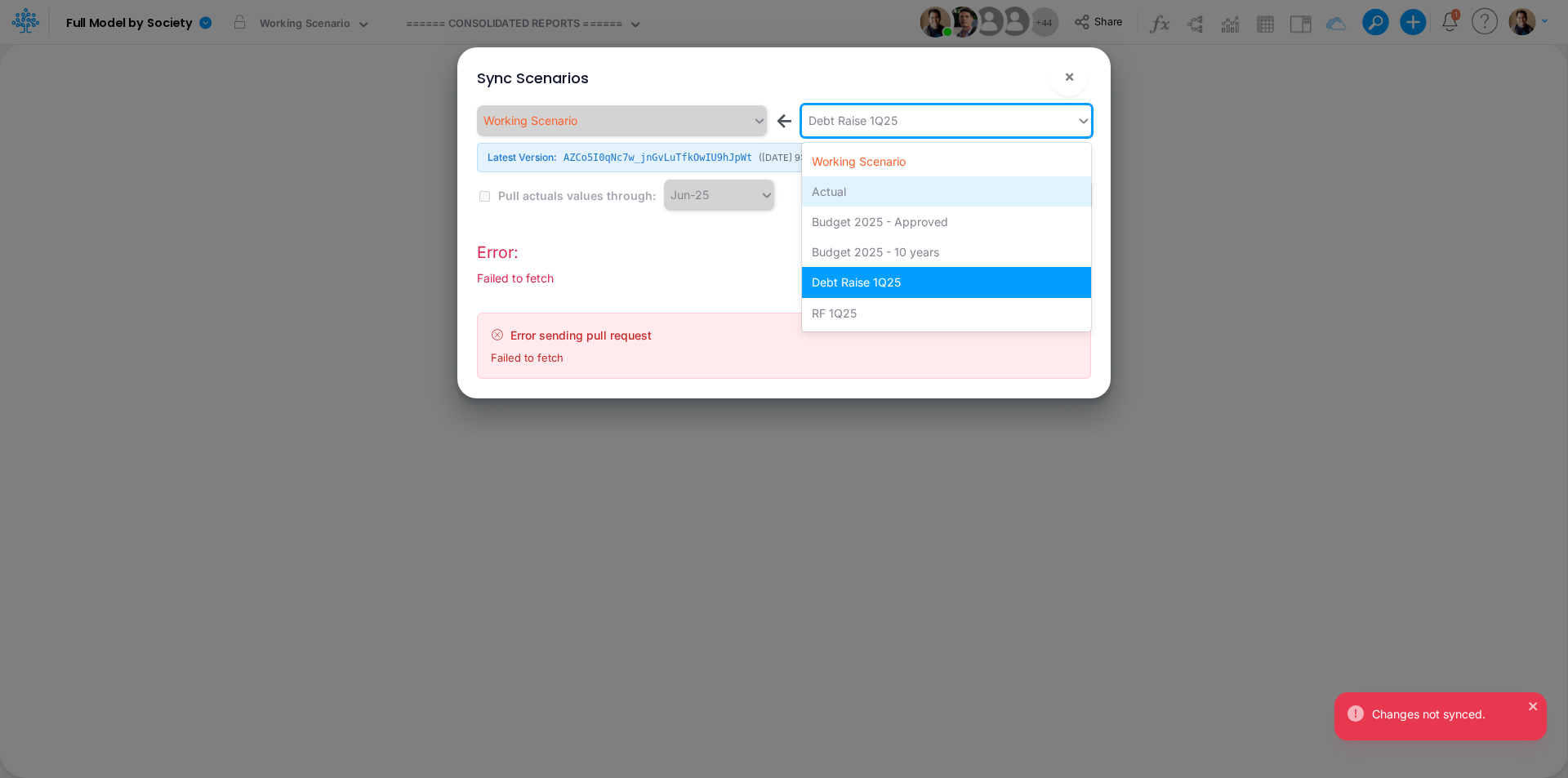
click at [936, 185] on div "Actual" at bounding box center [946, 192] width 289 height 31
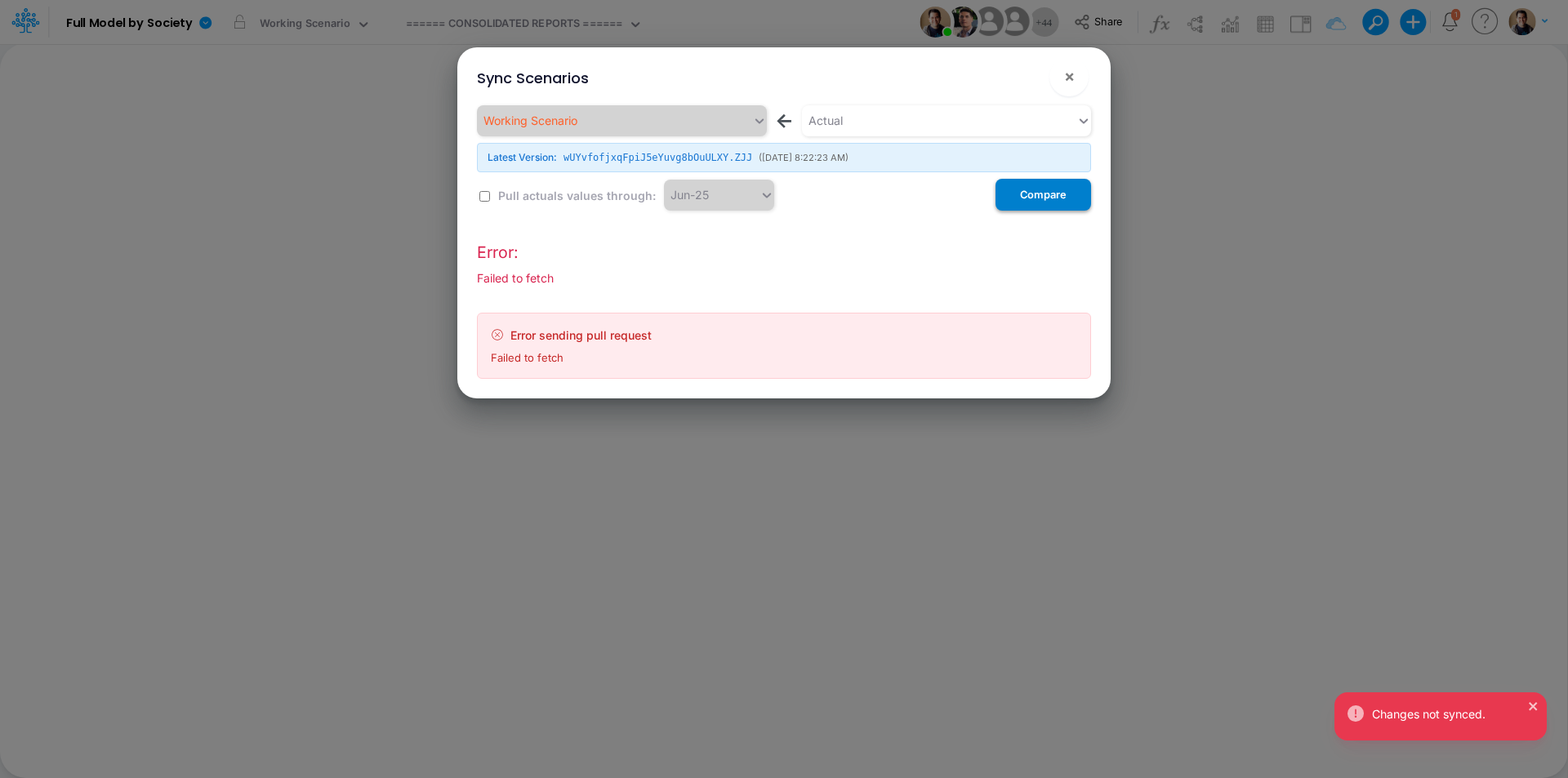
click at [1055, 202] on button "Compare" at bounding box center [1043, 194] width 95 height 32
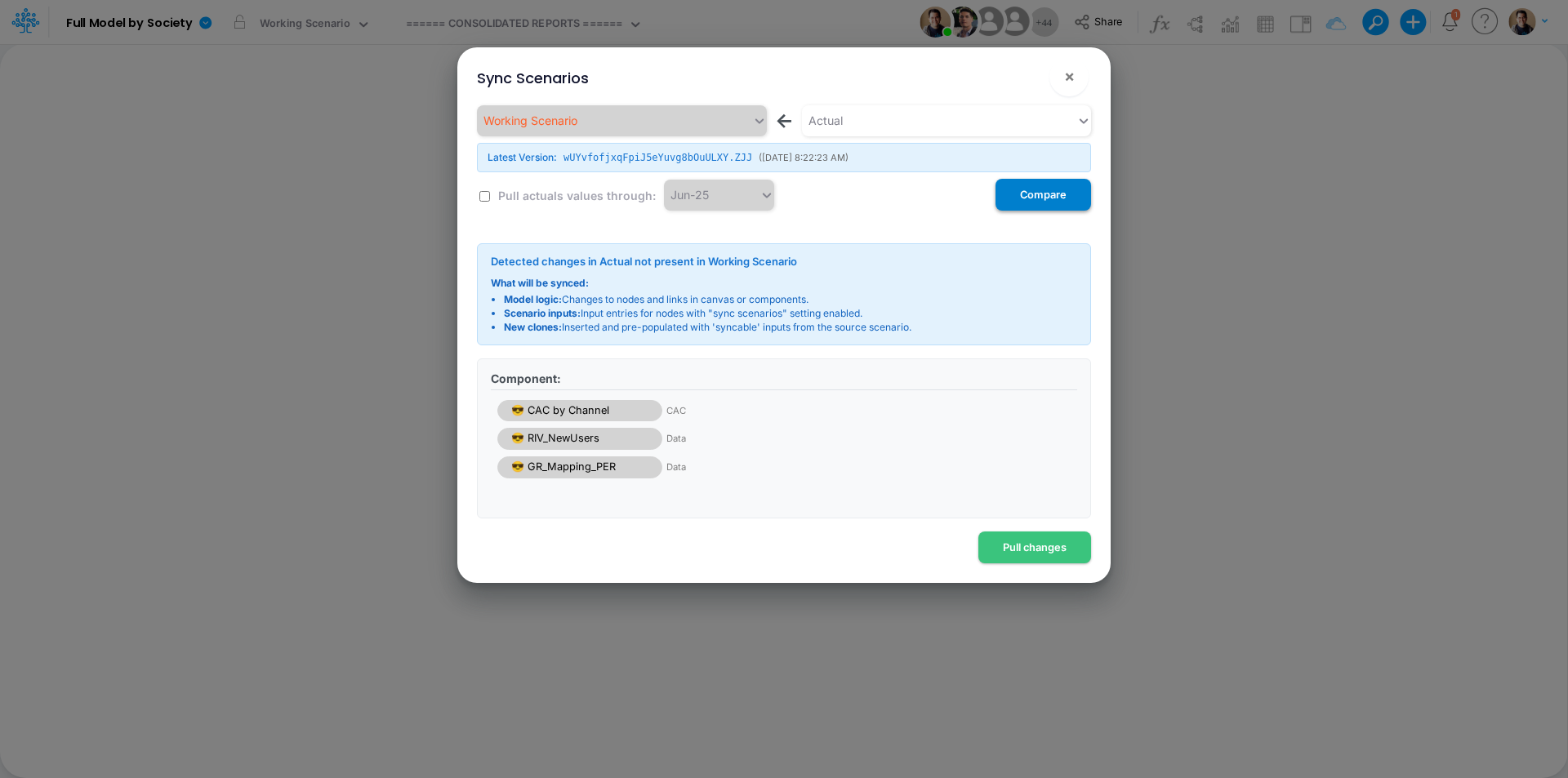
click at [1042, 198] on button "Compare" at bounding box center [1043, 194] width 95 height 32
click at [1069, 70] on span "×" at bounding box center [1070, 76] width 11 height 20
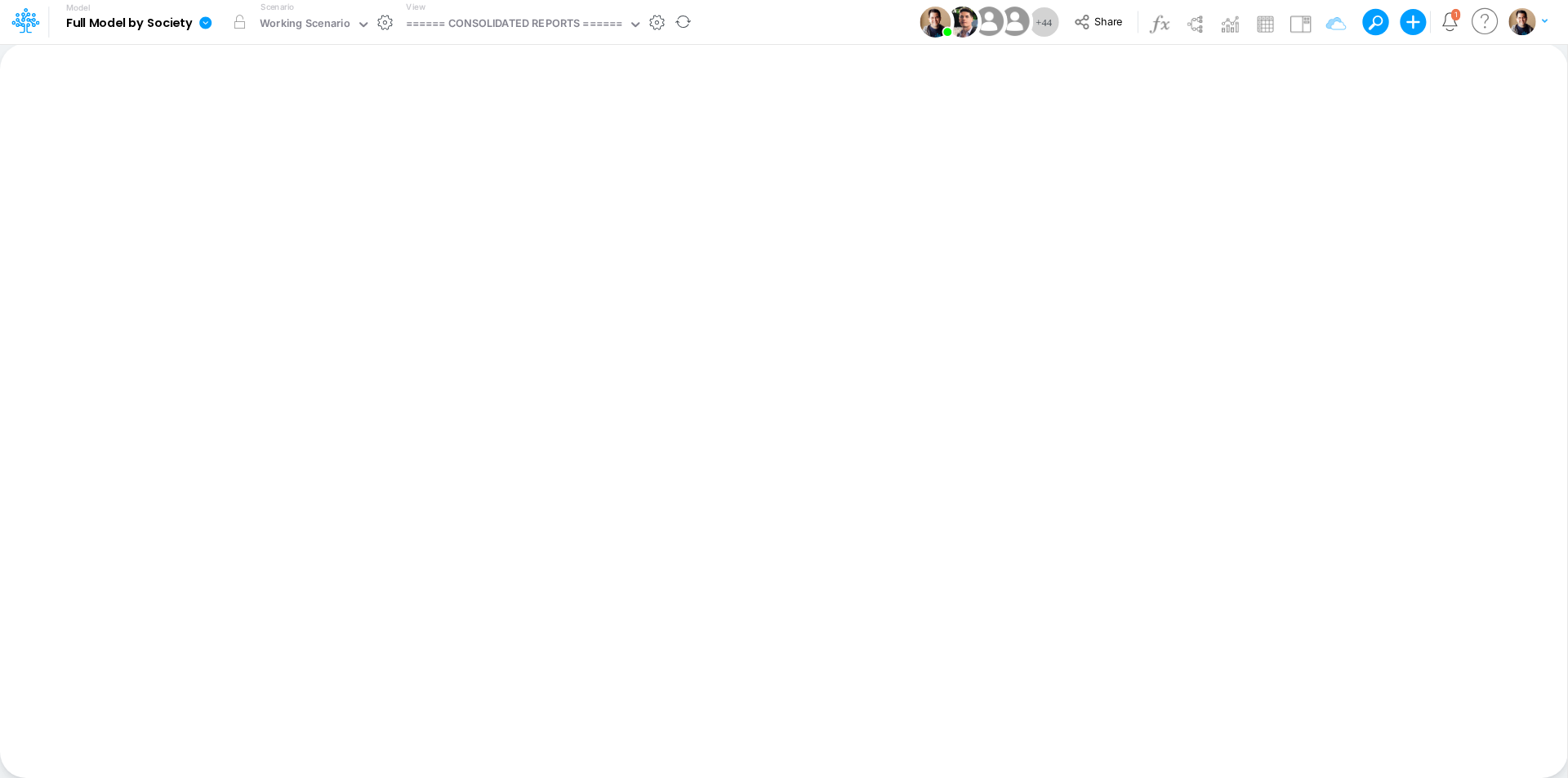
drag, startPoint x: 212, startPoint y: 18, endPoint x: 213, endPoint y: 26, distance: 8.1
click at [212, 18] on icon at bounding box center [205, 23] width 14 height 14
click at [275, 166] on button "View model info" at bounding box center [287, 169] width 175 height 25
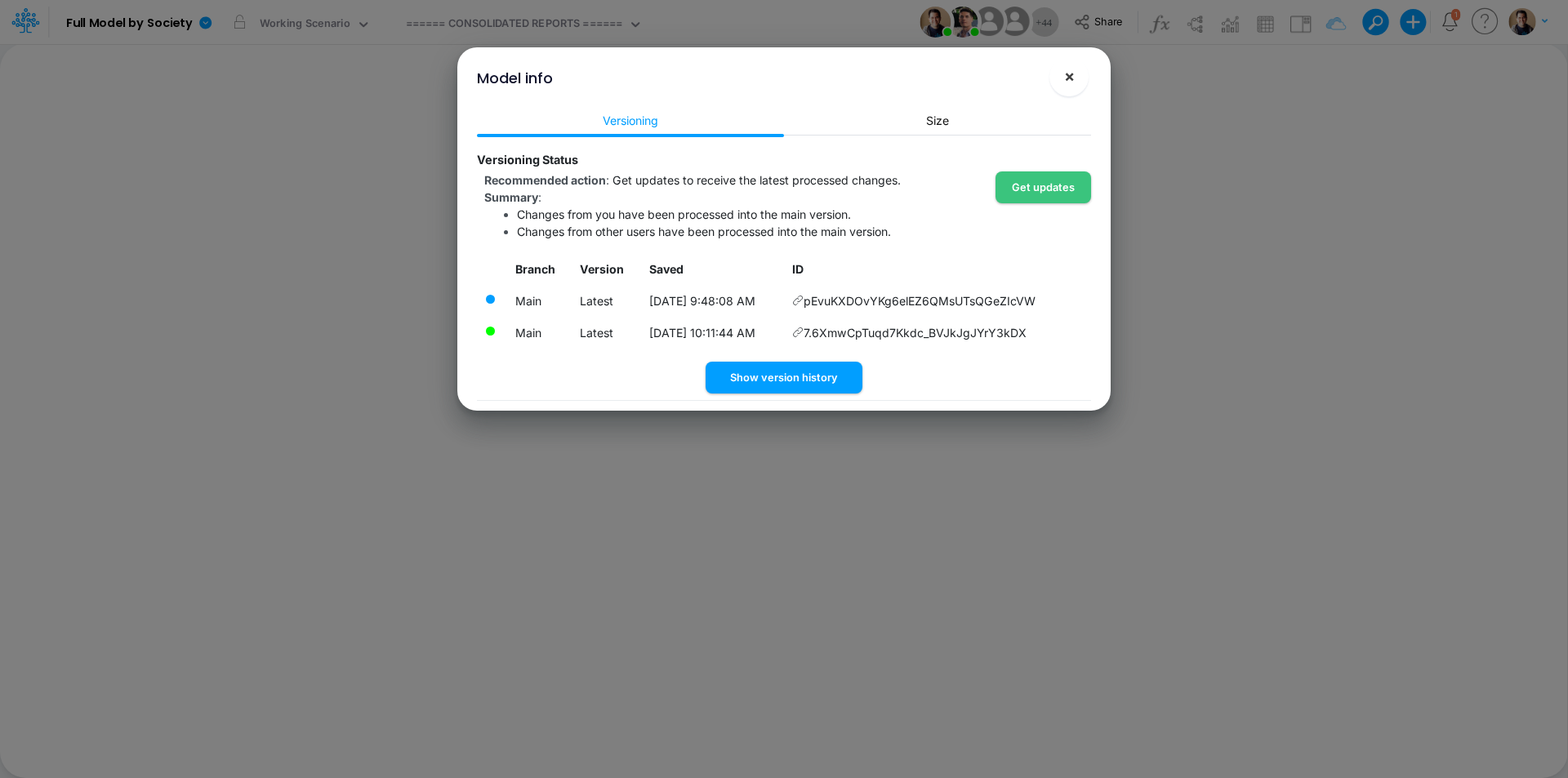
click at [1066, 80] on span "×" at bounding box center [1070, 76] width 11 height 20
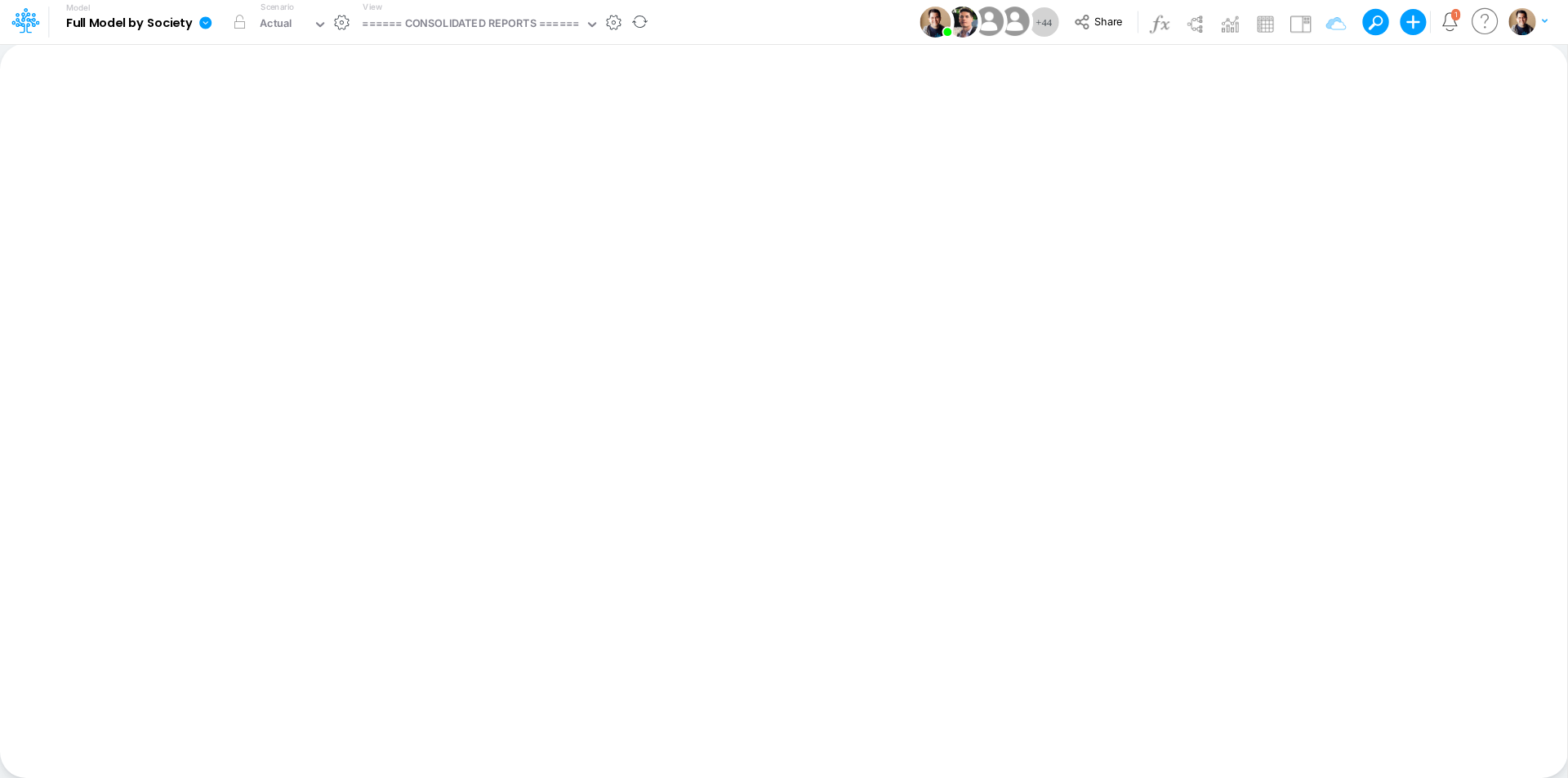
click at [206, 24] on icon at bounding box center [205, 23] width 13 height 13
click at [269, 165] on button "View model info" at bounding box center [287, 169] width 175 height 25
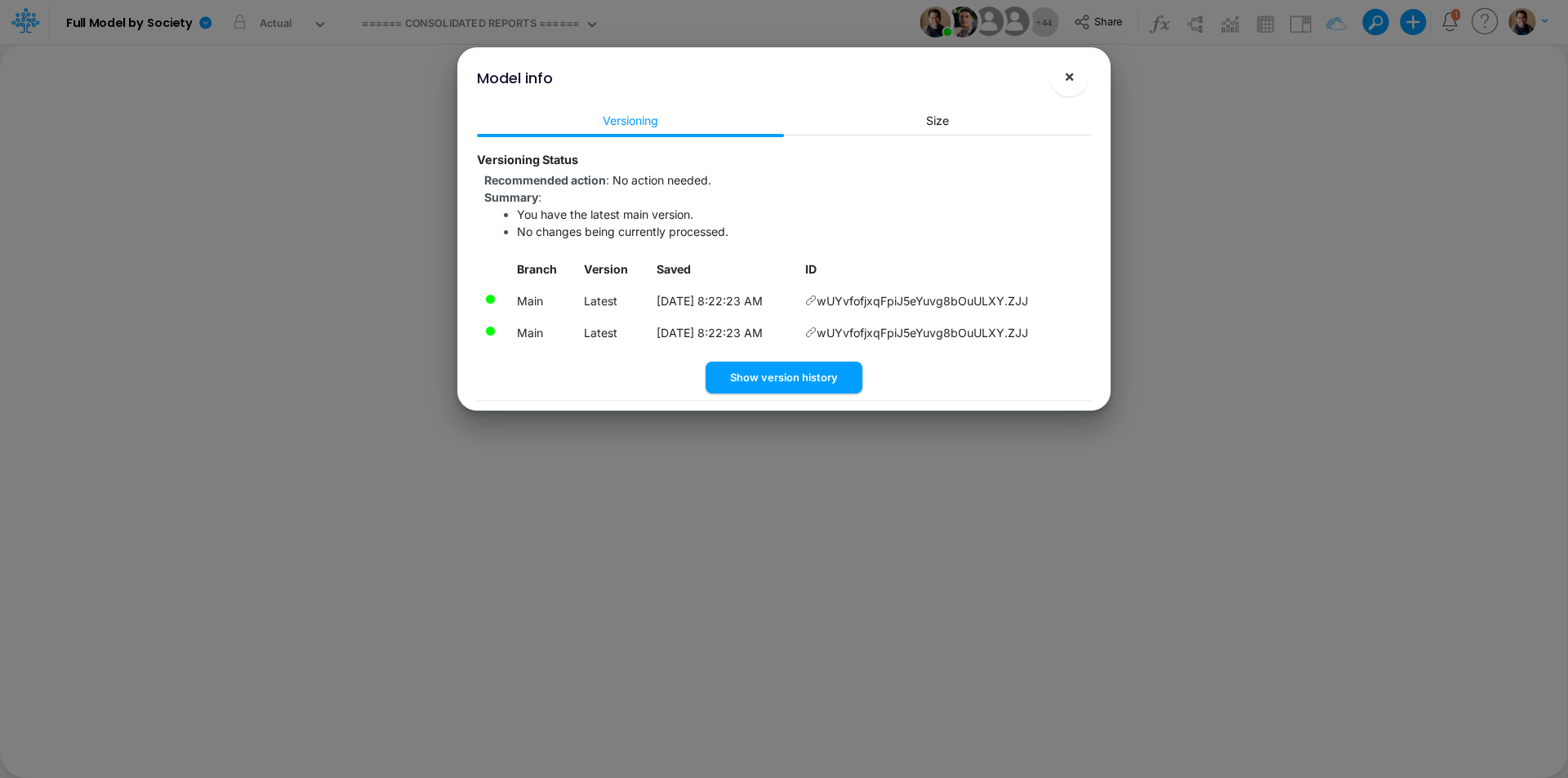
click at [1074, 81] on span "×" at bounding box center [1070, 76] width 11 height 20
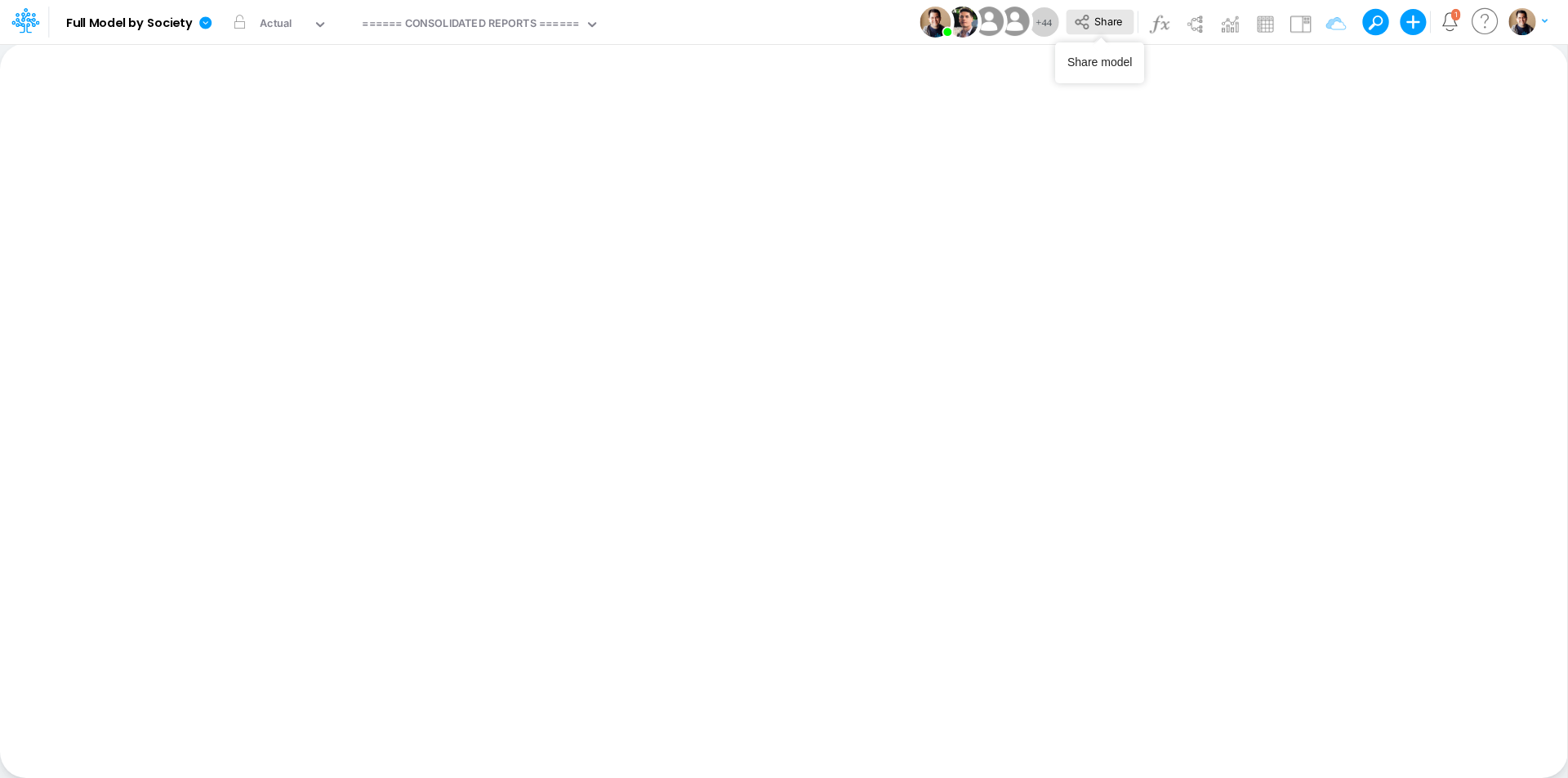
click at [1105, 24] on span "Share" at bounding box center [1108, 21] width 28 height 13
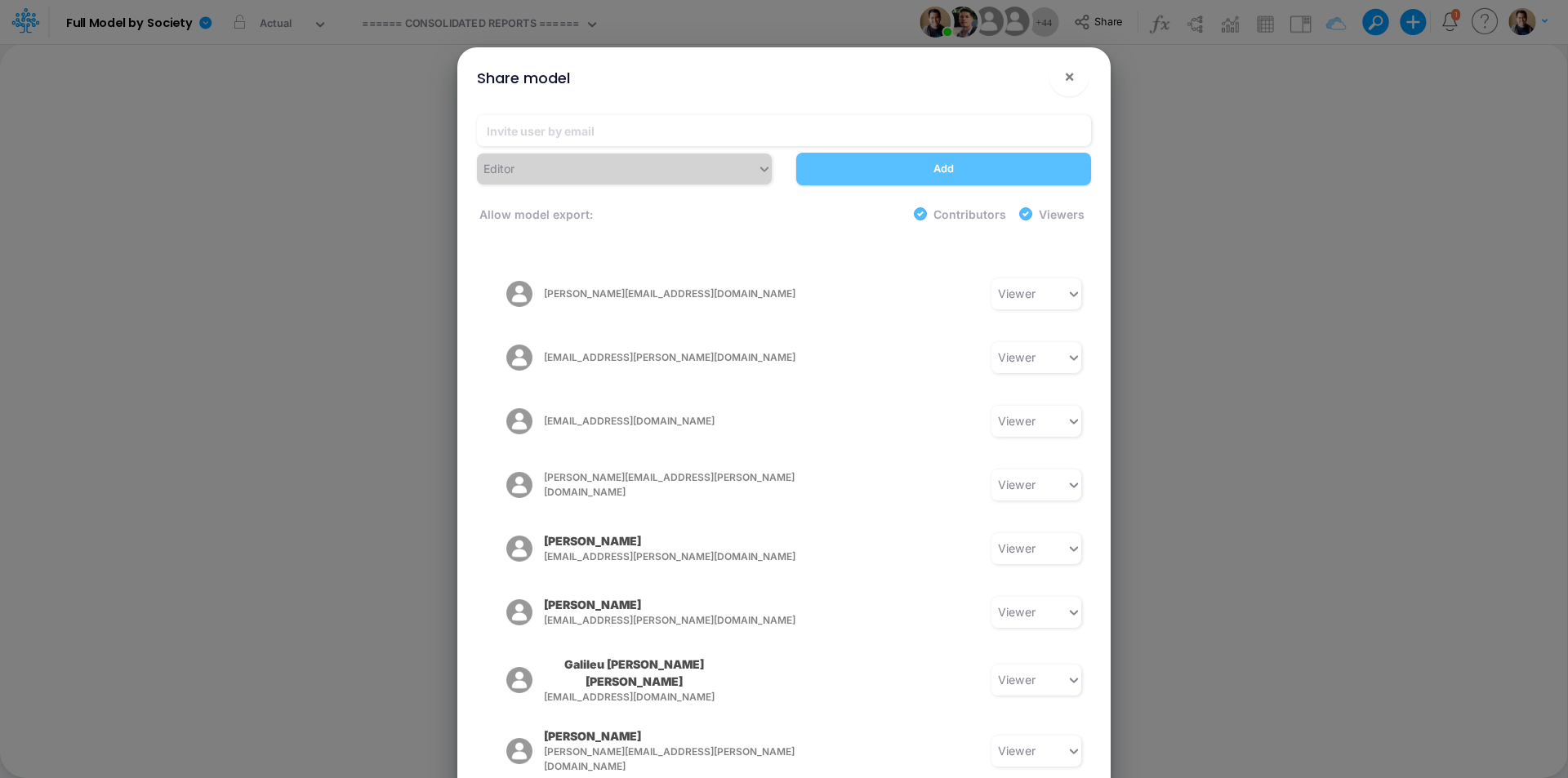
scroll to position [2294, 0]
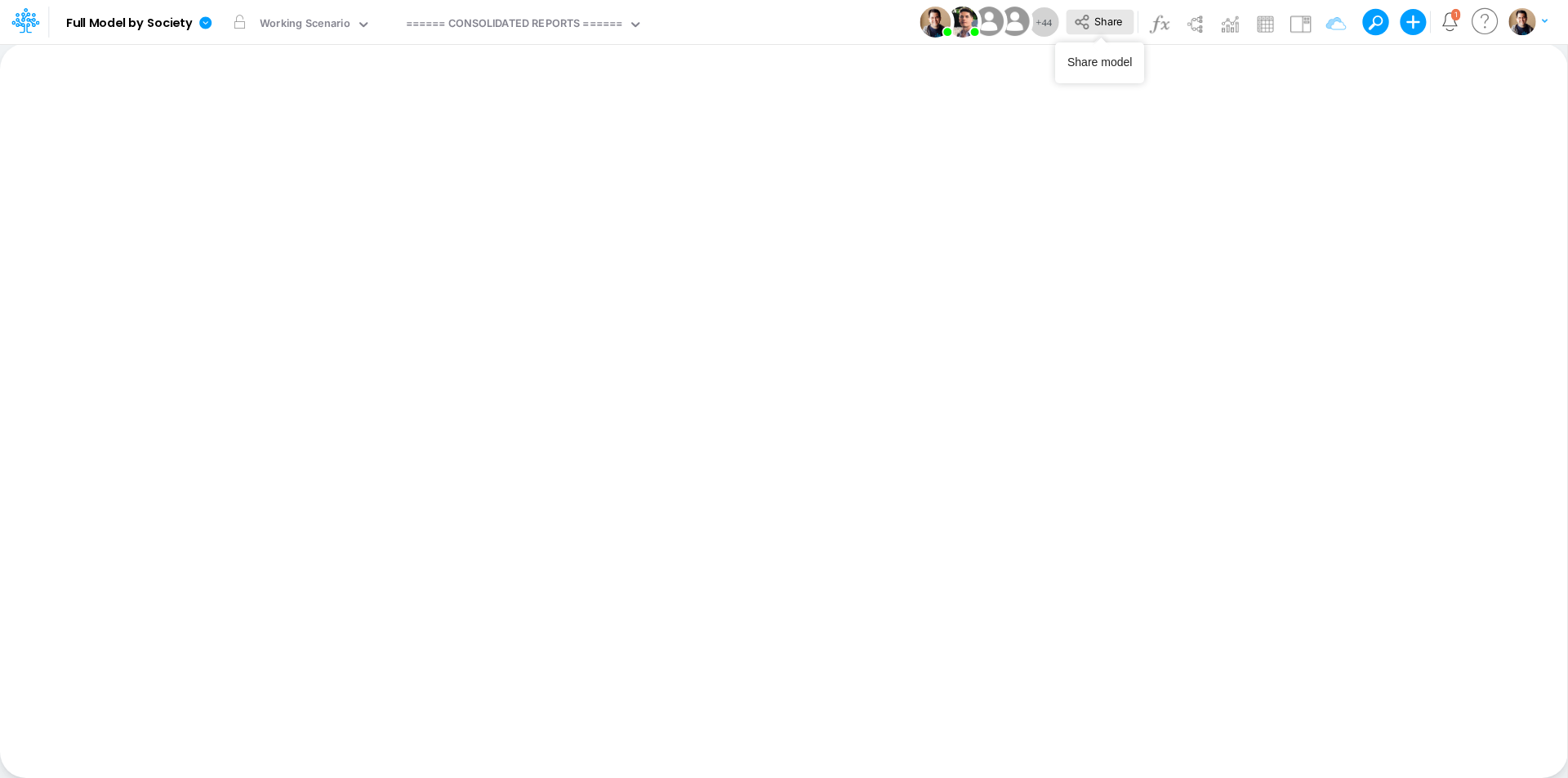
click at [1105, 28] on button "Share" at bounding box center [1099, 23] width 68 height 25
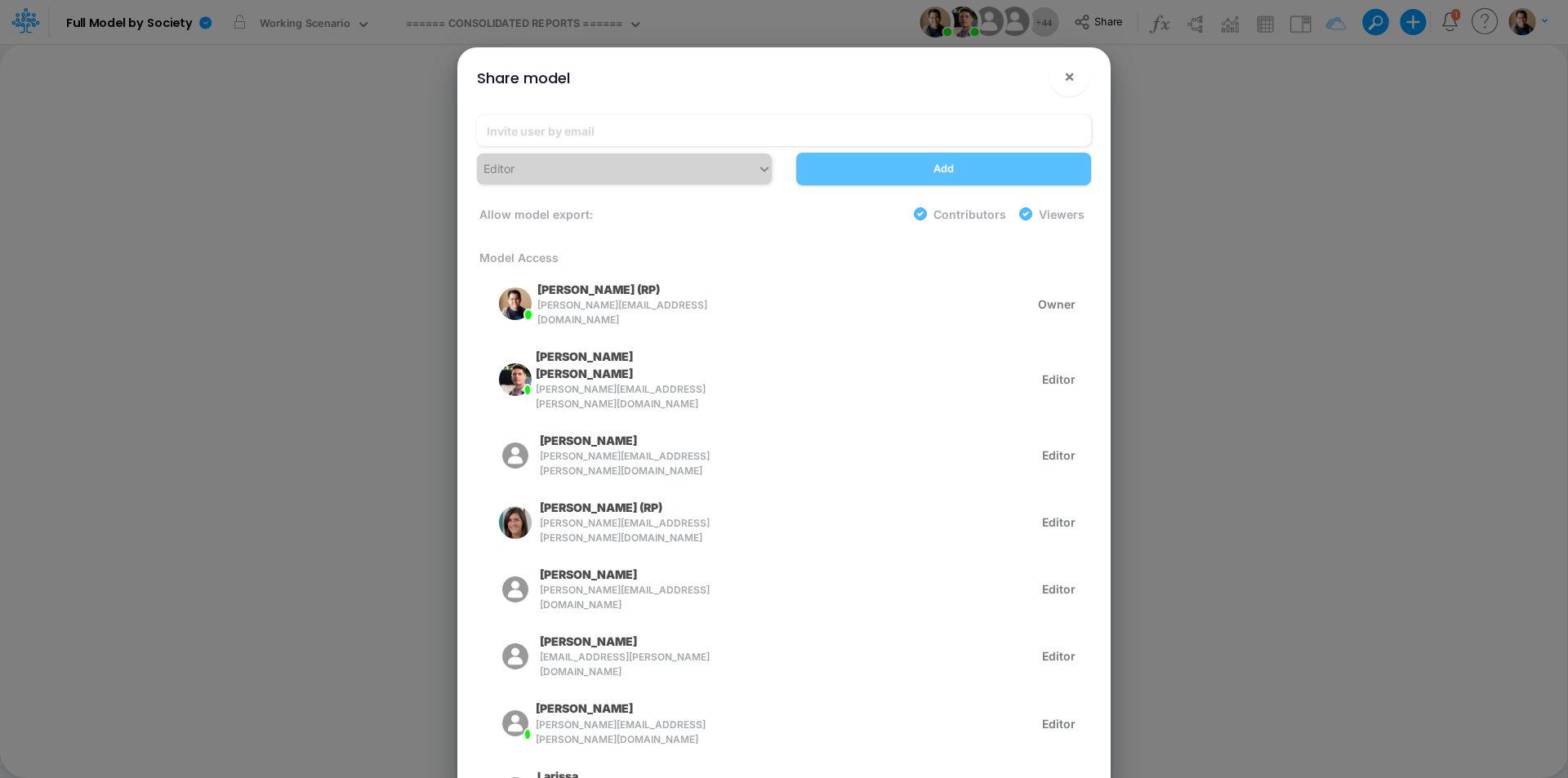
scroll to position [2294, 0]
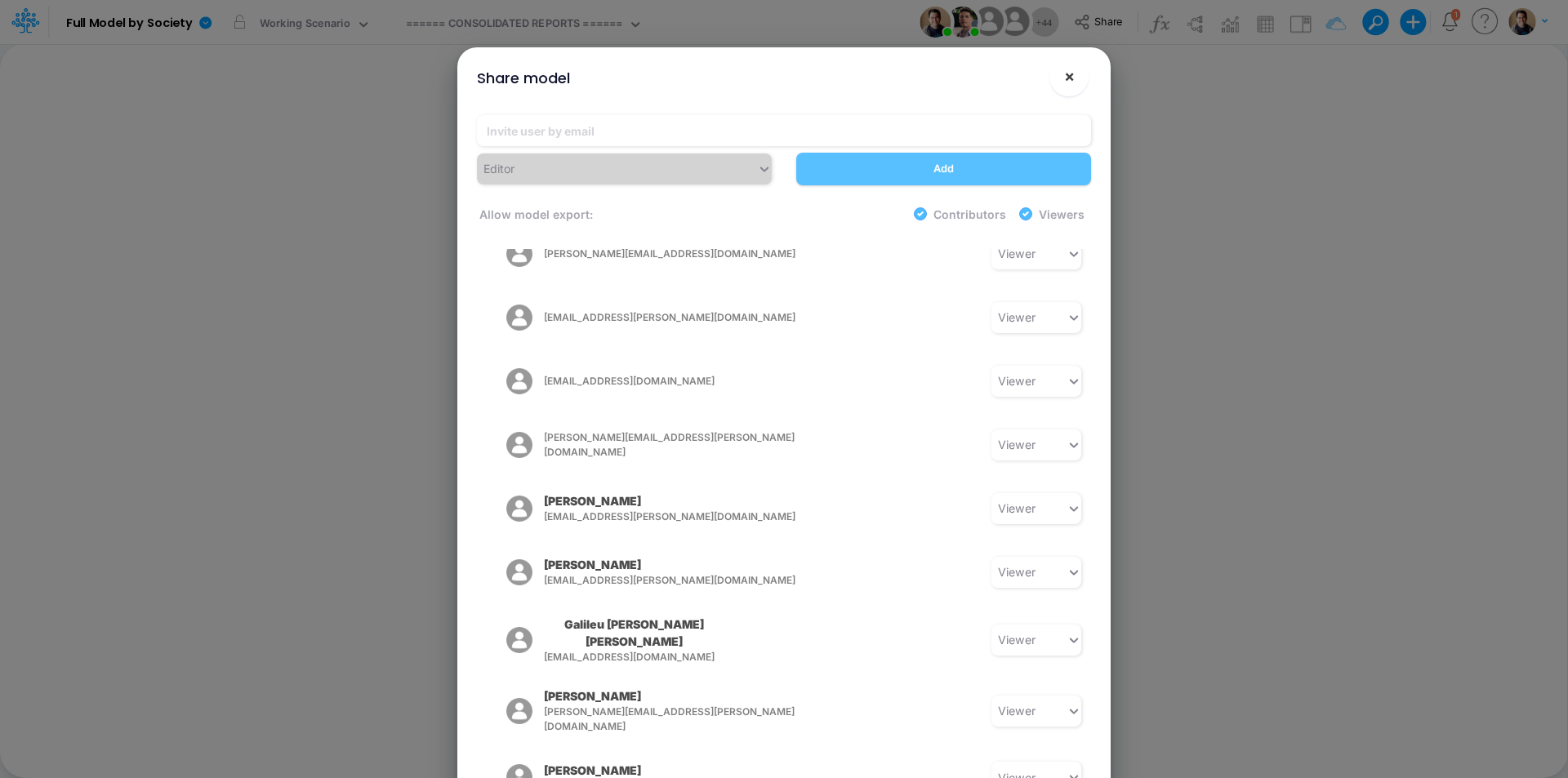
click at [1074, 75] on button "×" at bounding box center [1069, 77] width 40 height 40
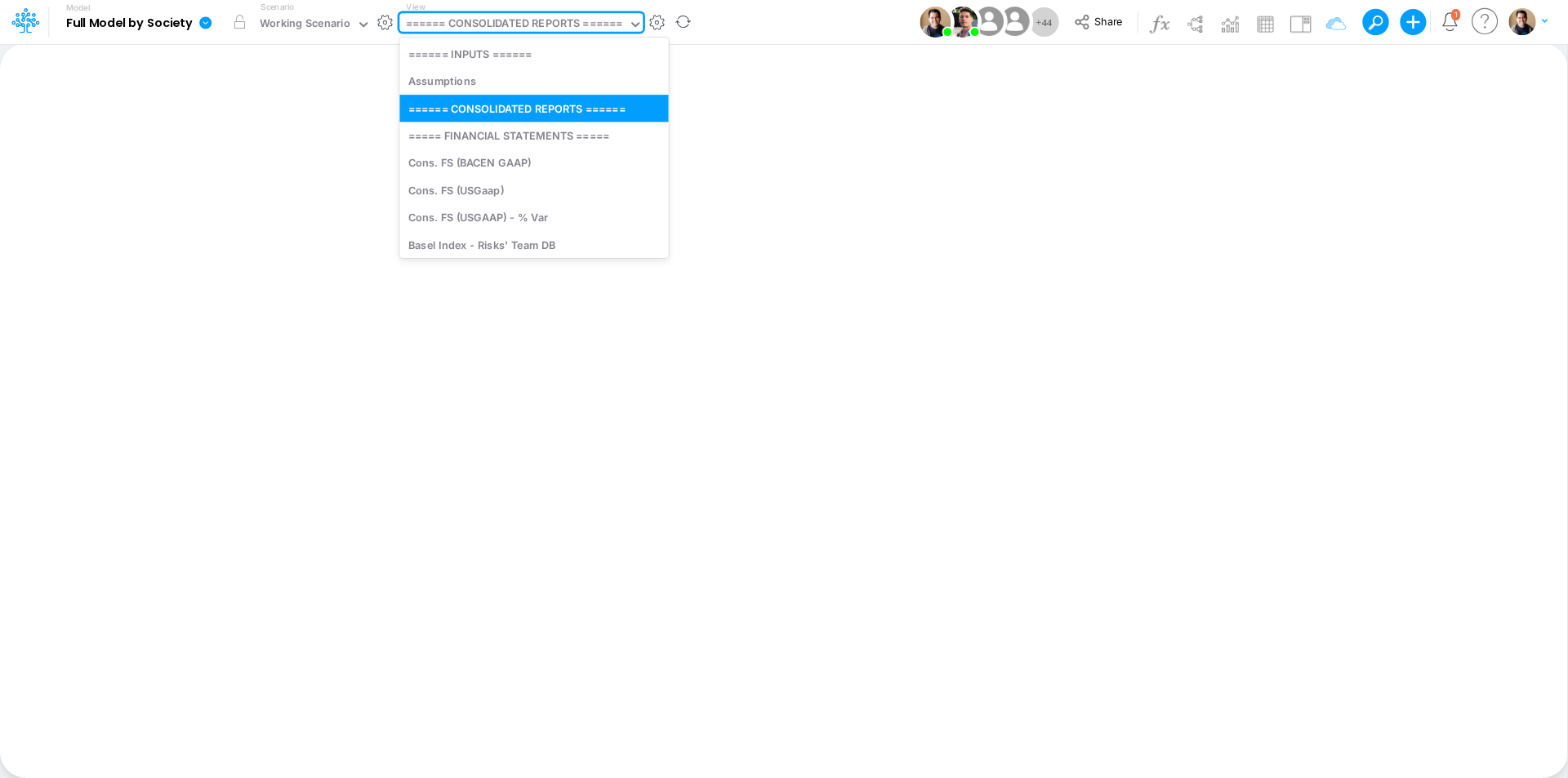
click at [513, 19] on div "====== CONSOLIDATED REPORTS ======" at bounding box center [514, 24] width 217 height 19
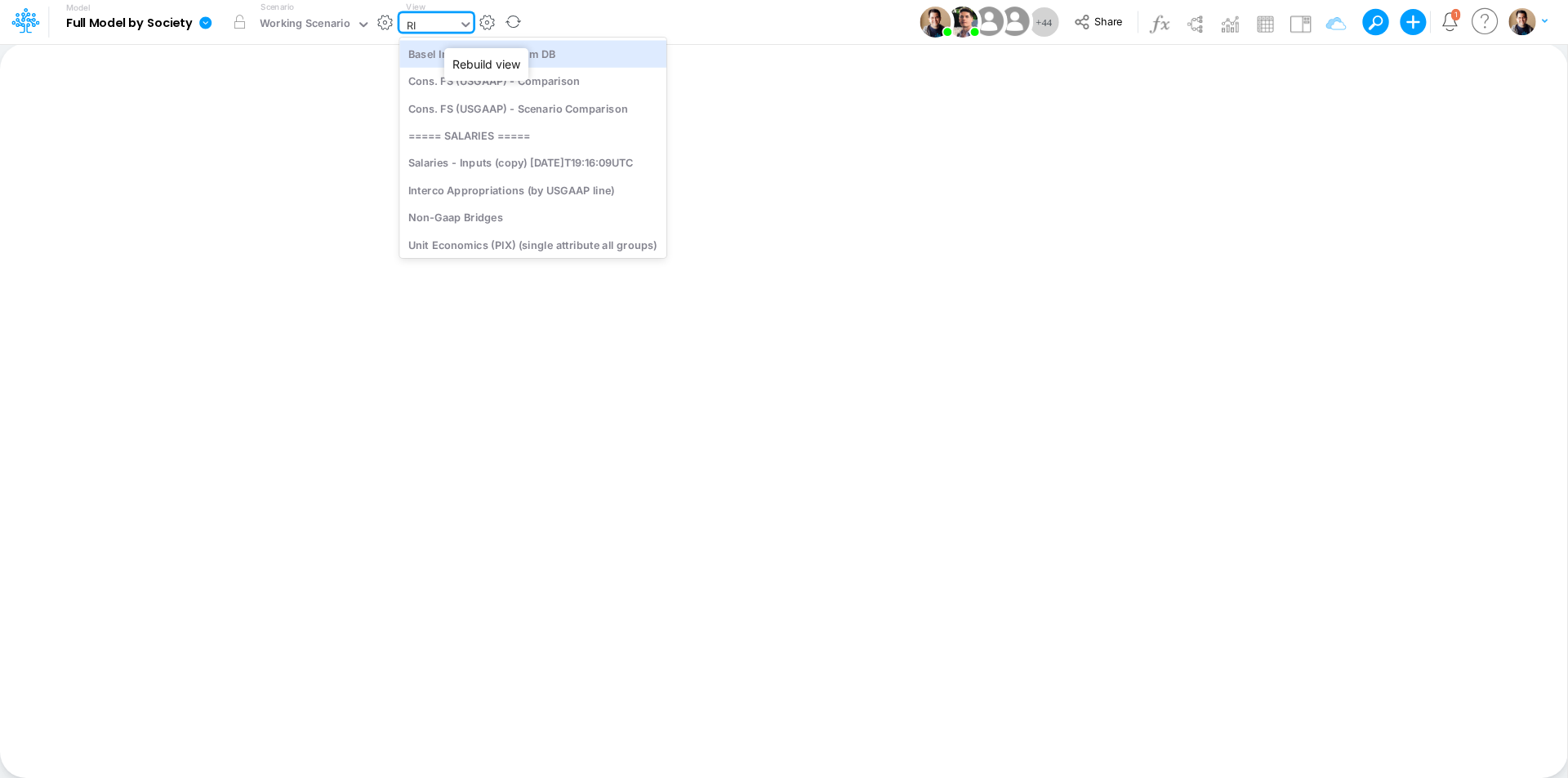
type input "RIV"
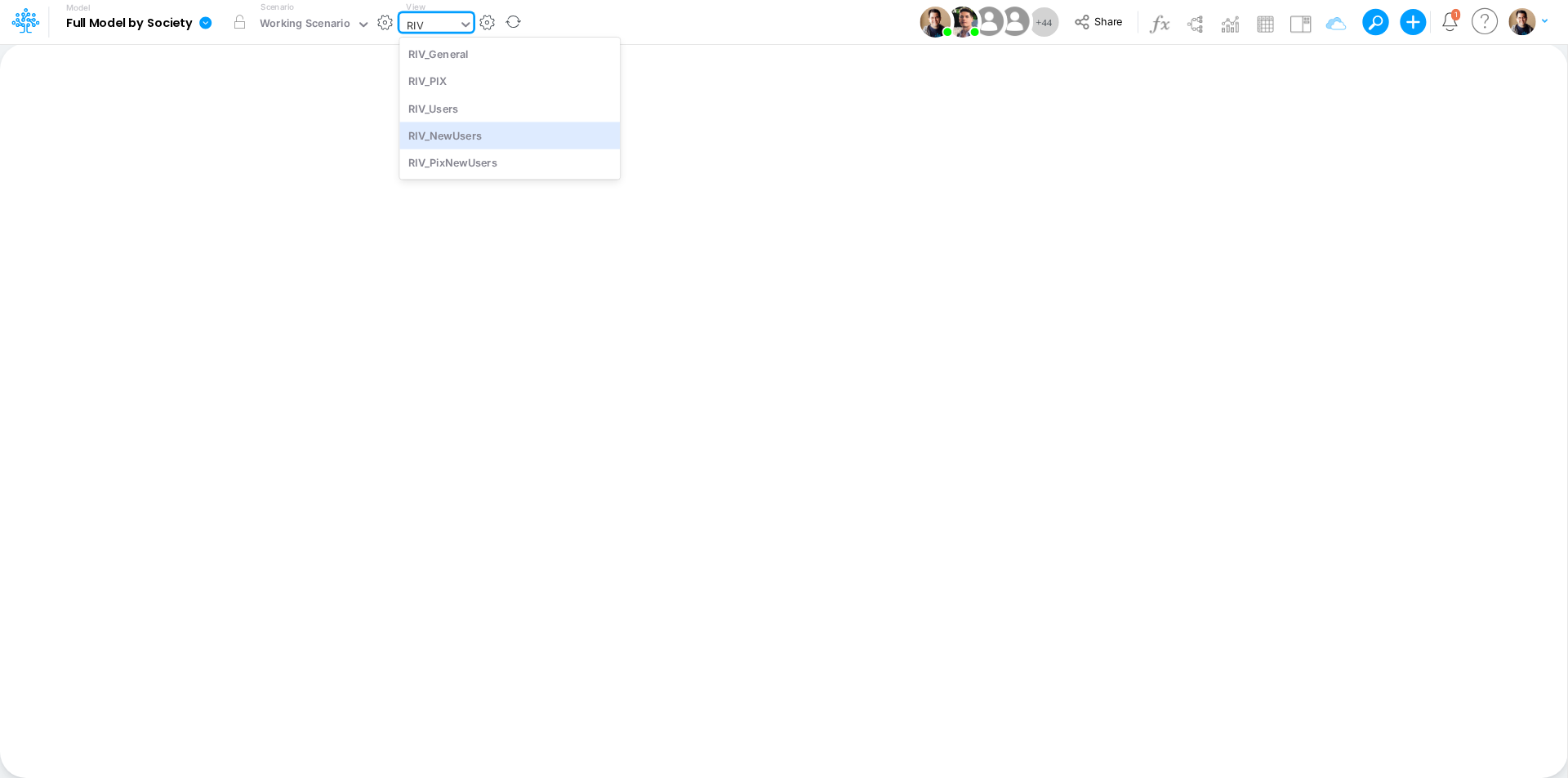
drag, startPoint x: 530, startPoint y: 145, endPoint x: 300, endPoint y: 4, distance: 269.8
click at [530, 145] on div "RIV_NewUsers" at bounding box center [509, 135] width 221 height 27
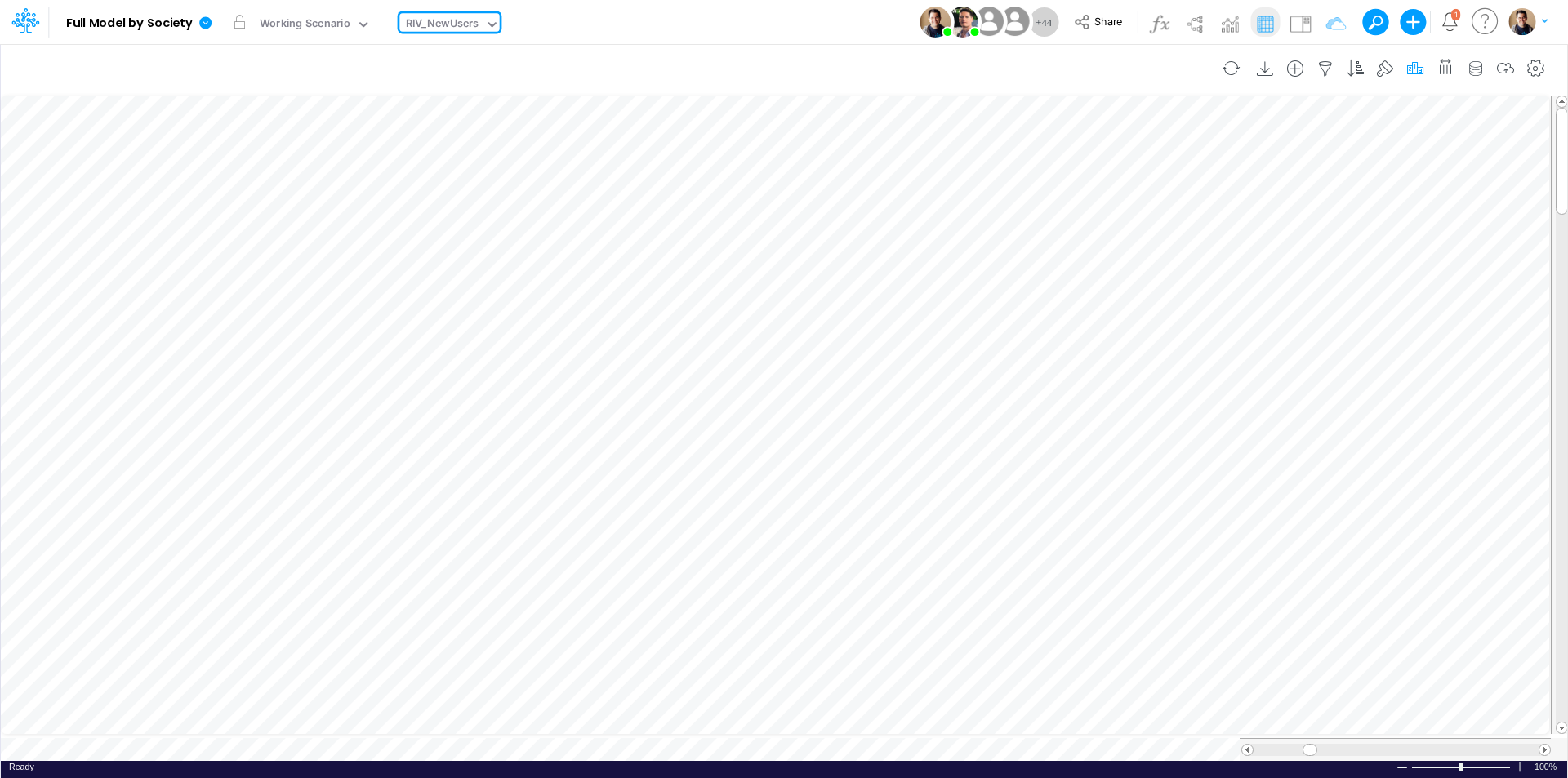
click at [1417, 70] on icon "button" at bounding box center [1415, 68] width 24 height 17
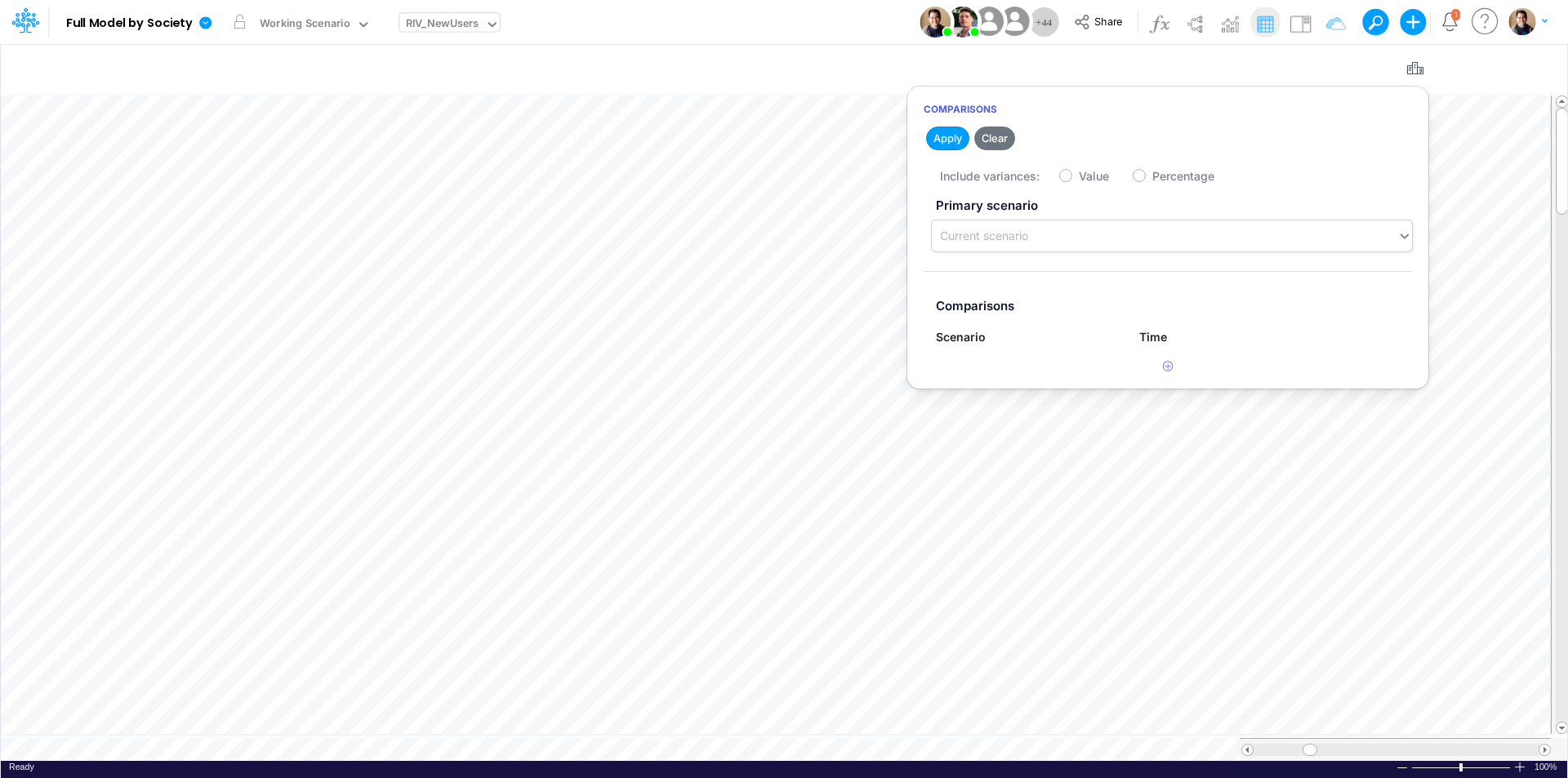
click at [1078, 229] on div "Current scenario" at bounding box center [1165, 237] width 466 height 27
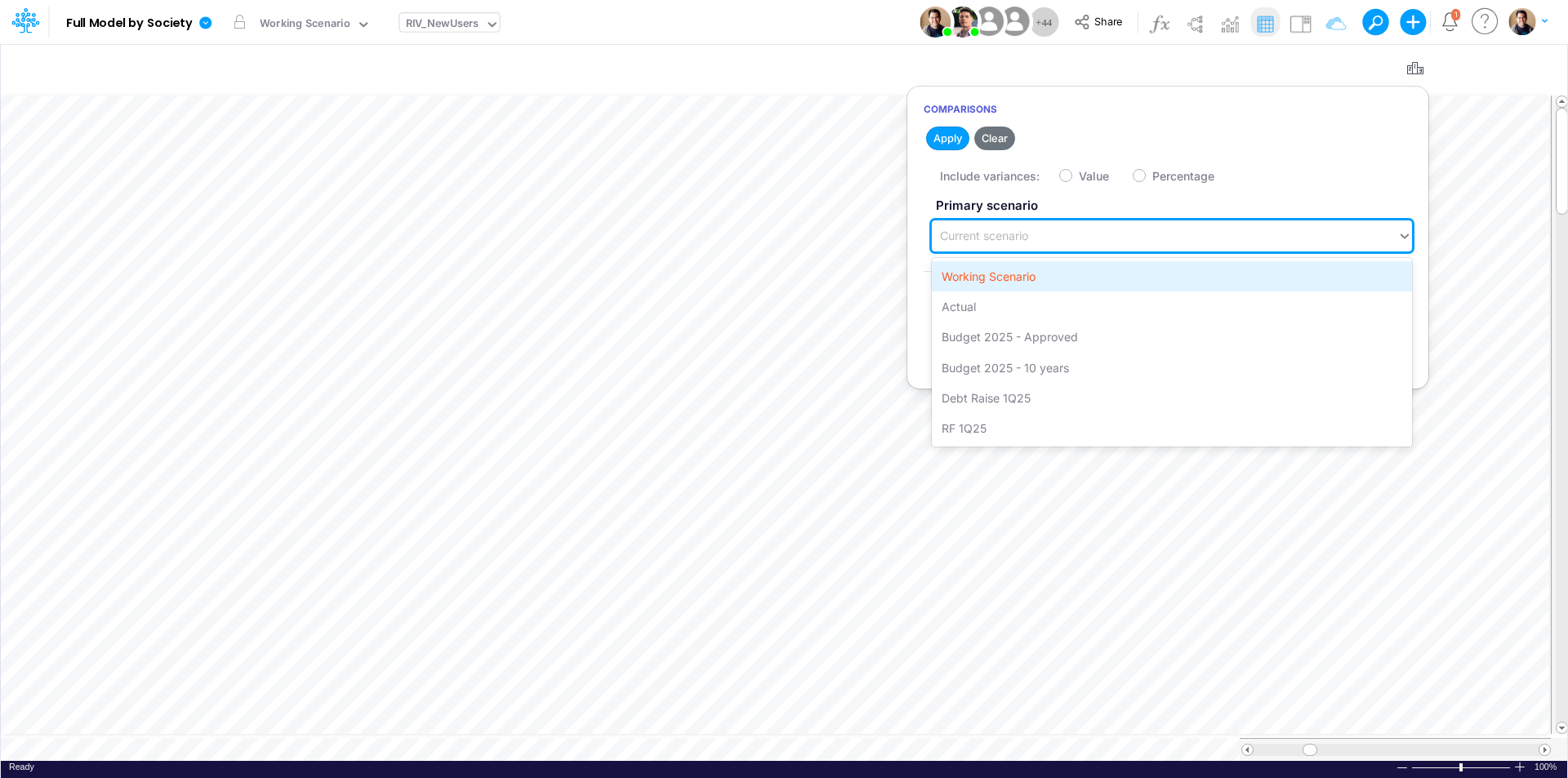
click at [1019, 274] on div "Working Scenario" at bounding box center [1172, 276] width 480 height 31
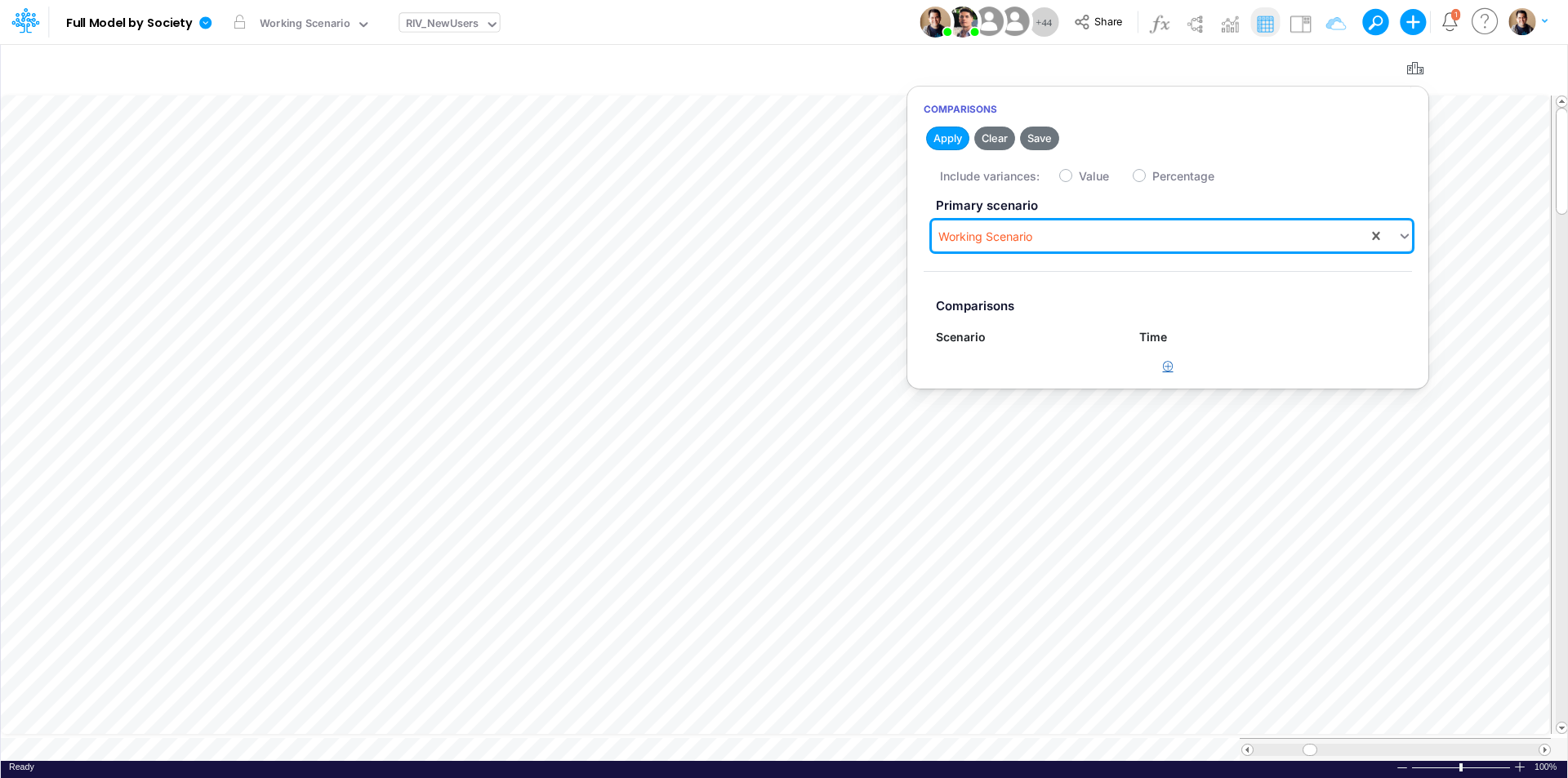
click at [1157, 368] on button "button" at bounding box center [1167, 367] width 32 height 27
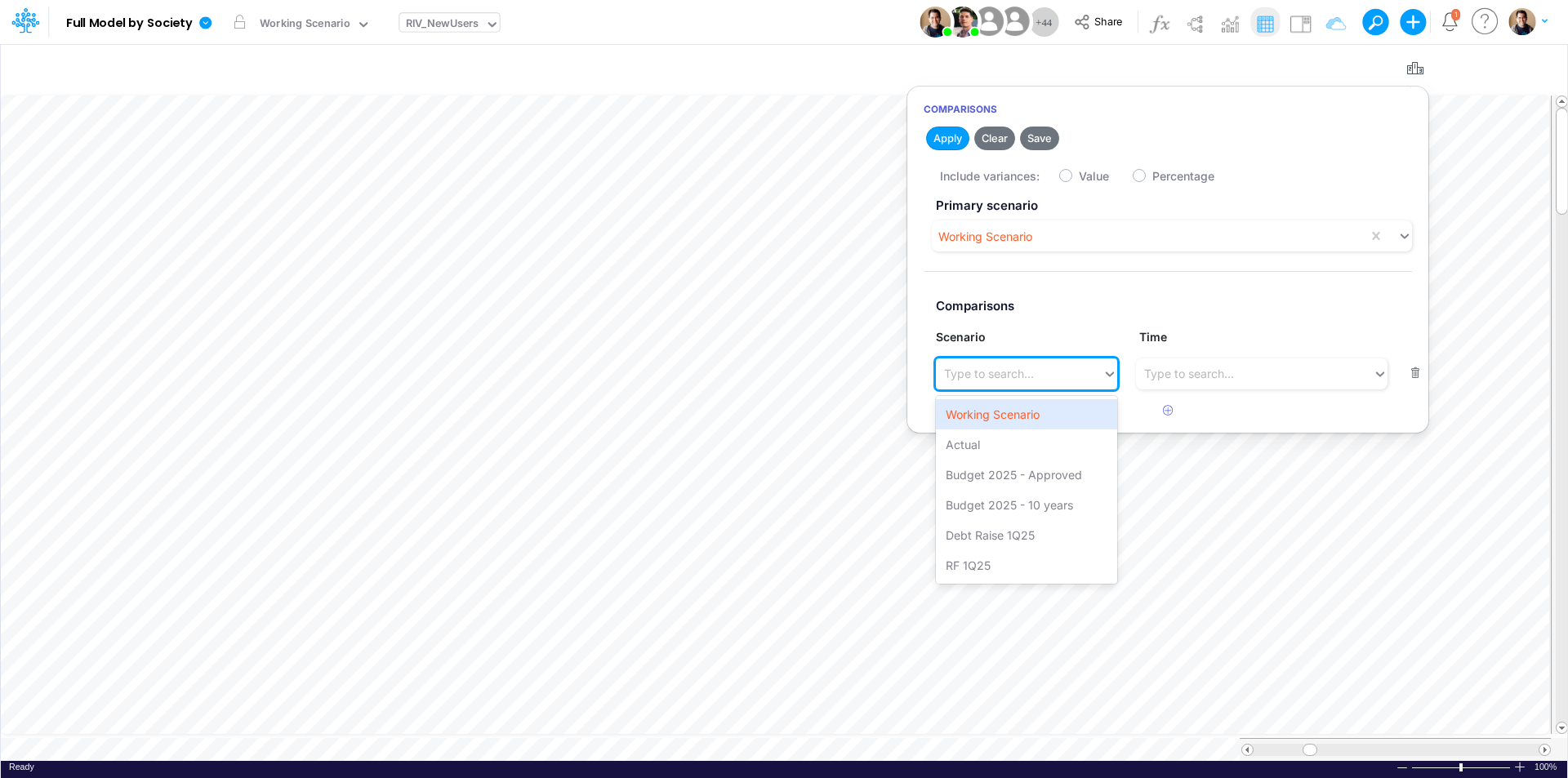
click at [1014, 382] on div "Type to search..." at bounding box center [989, 373] width 90 height 17
click at [997, 437] on div "Actual" at bounding box center [1026, 445] width 181 height 31
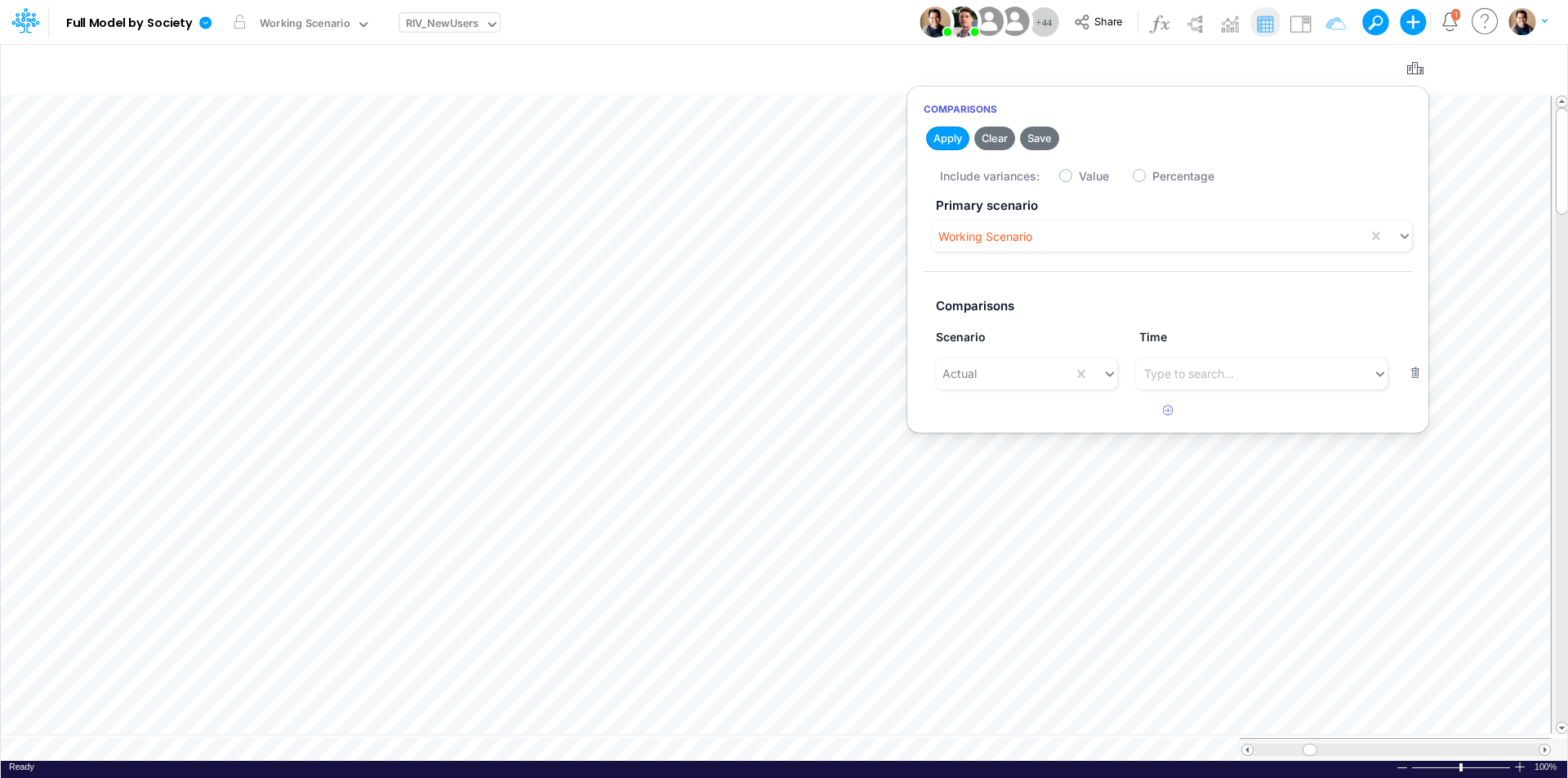
click at [1079, 176] on label "Value" at bounding box center [1094, 176] width 31 height 17
click at [1079, 176] on input "Value" at bounding box center [1084, 172] width 11 height 11
checkbox input "true"
click at [942, 138] on button "Apply" at bounding box center [947, 139] width 43 height 23
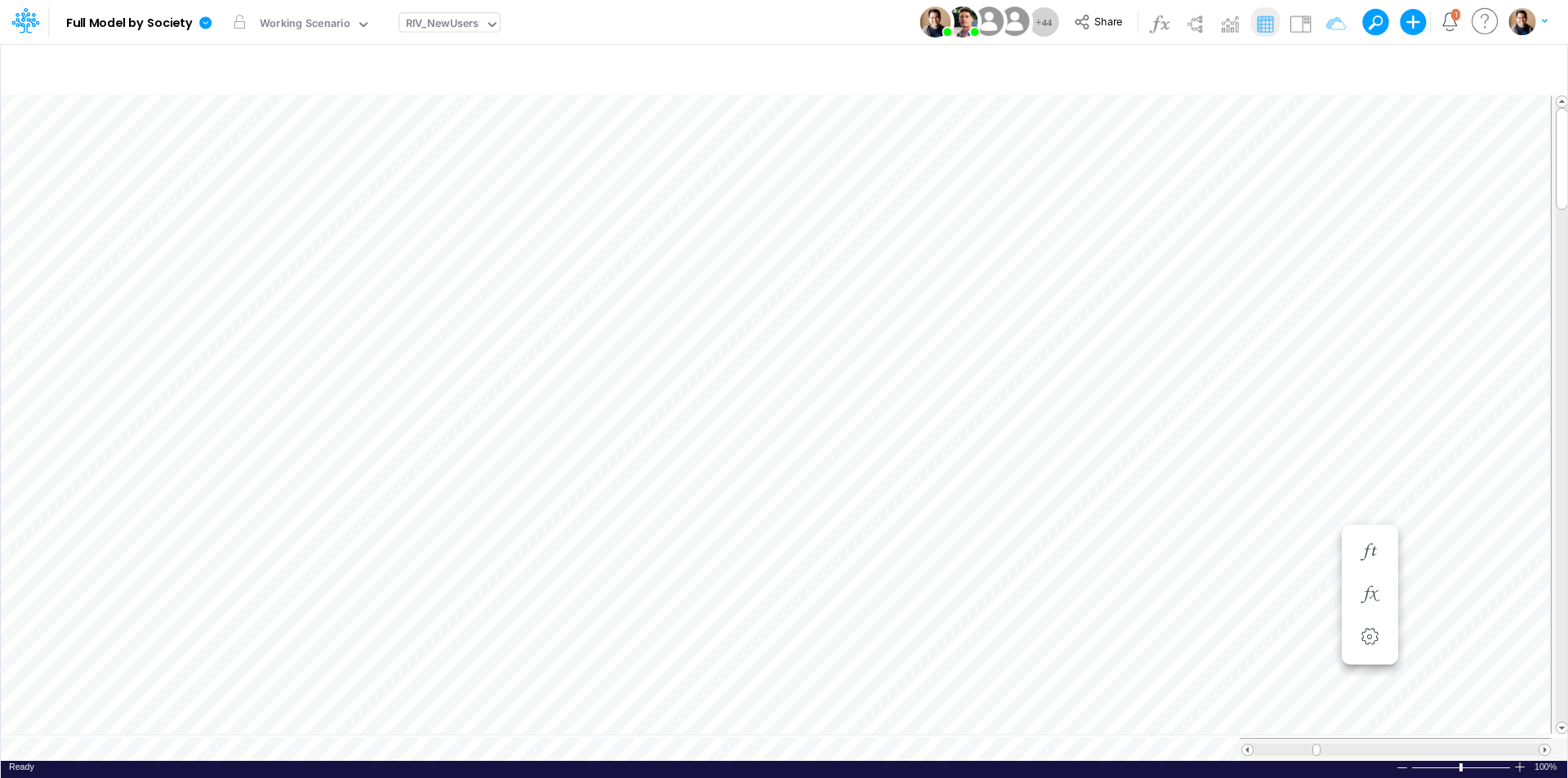
scroll to position [8, 1]
click at [1423, 68] on icon "button" at bounding box center [1415, 68] width 24 height 17
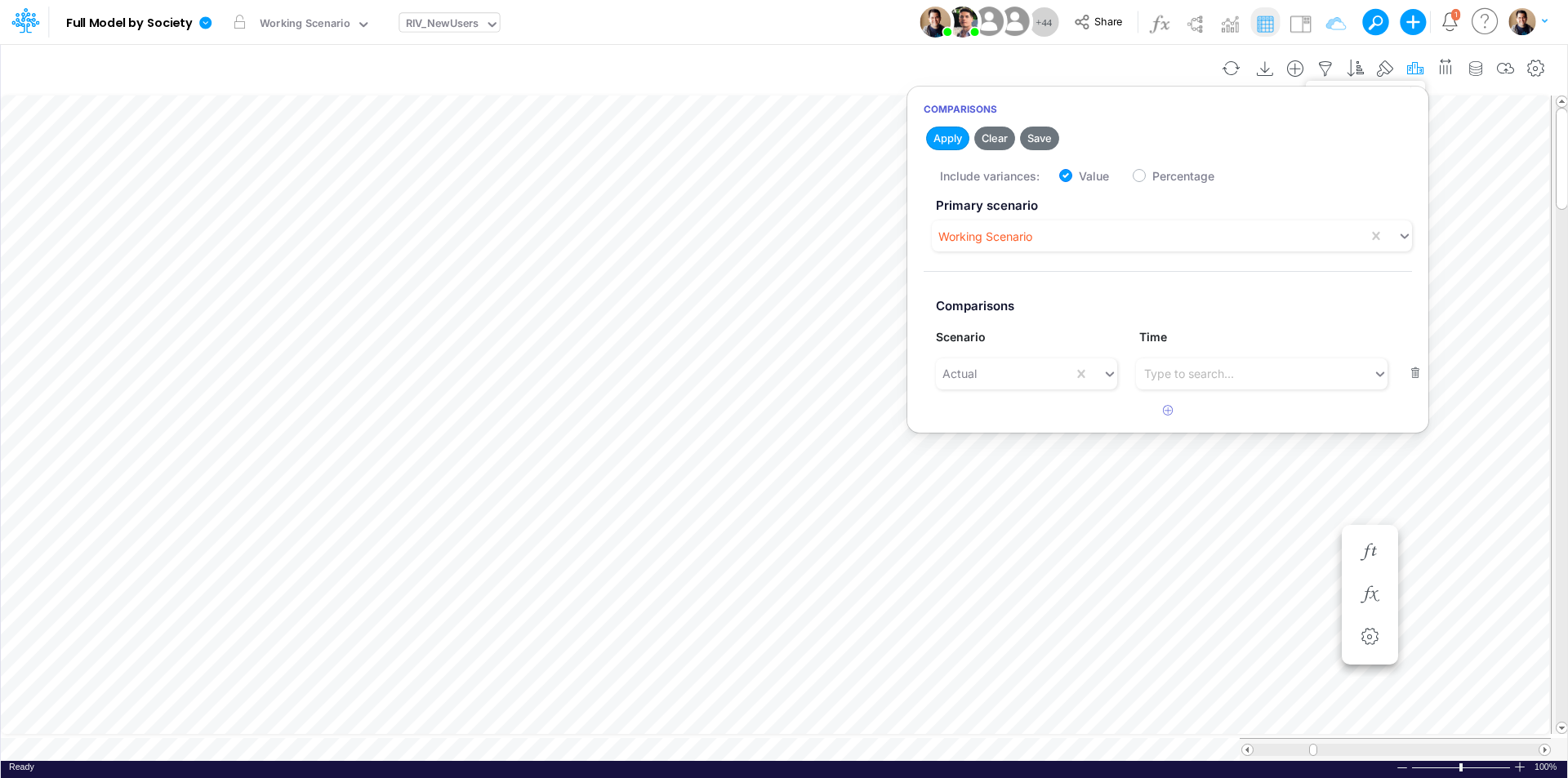
click at [1414, 72] on icon "button" at bounding box center [1415, 68] width 24 height 17
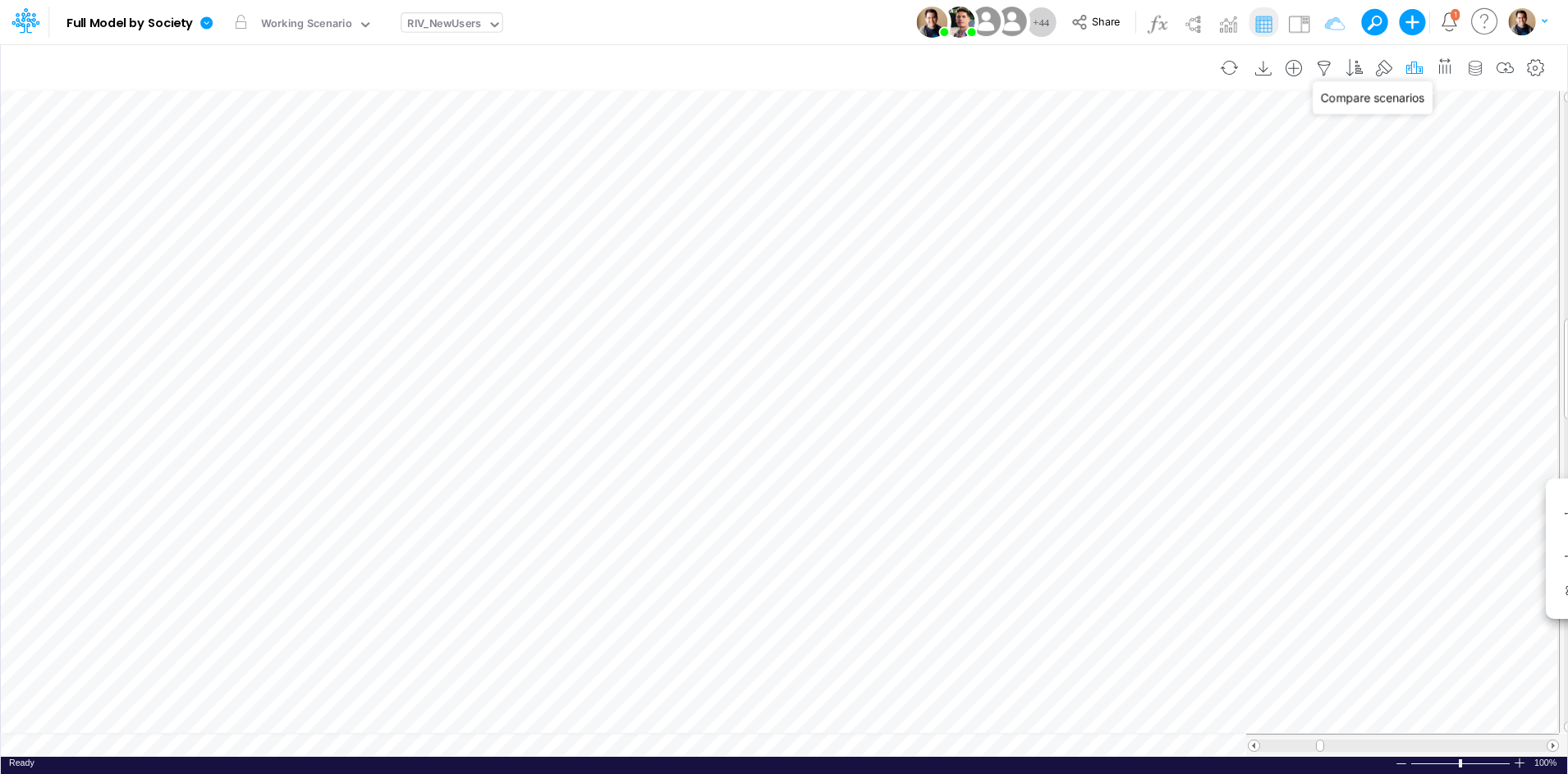
click at [1424, 68] on icon "button" at bounding box center [1414, 68] width 24 height 17
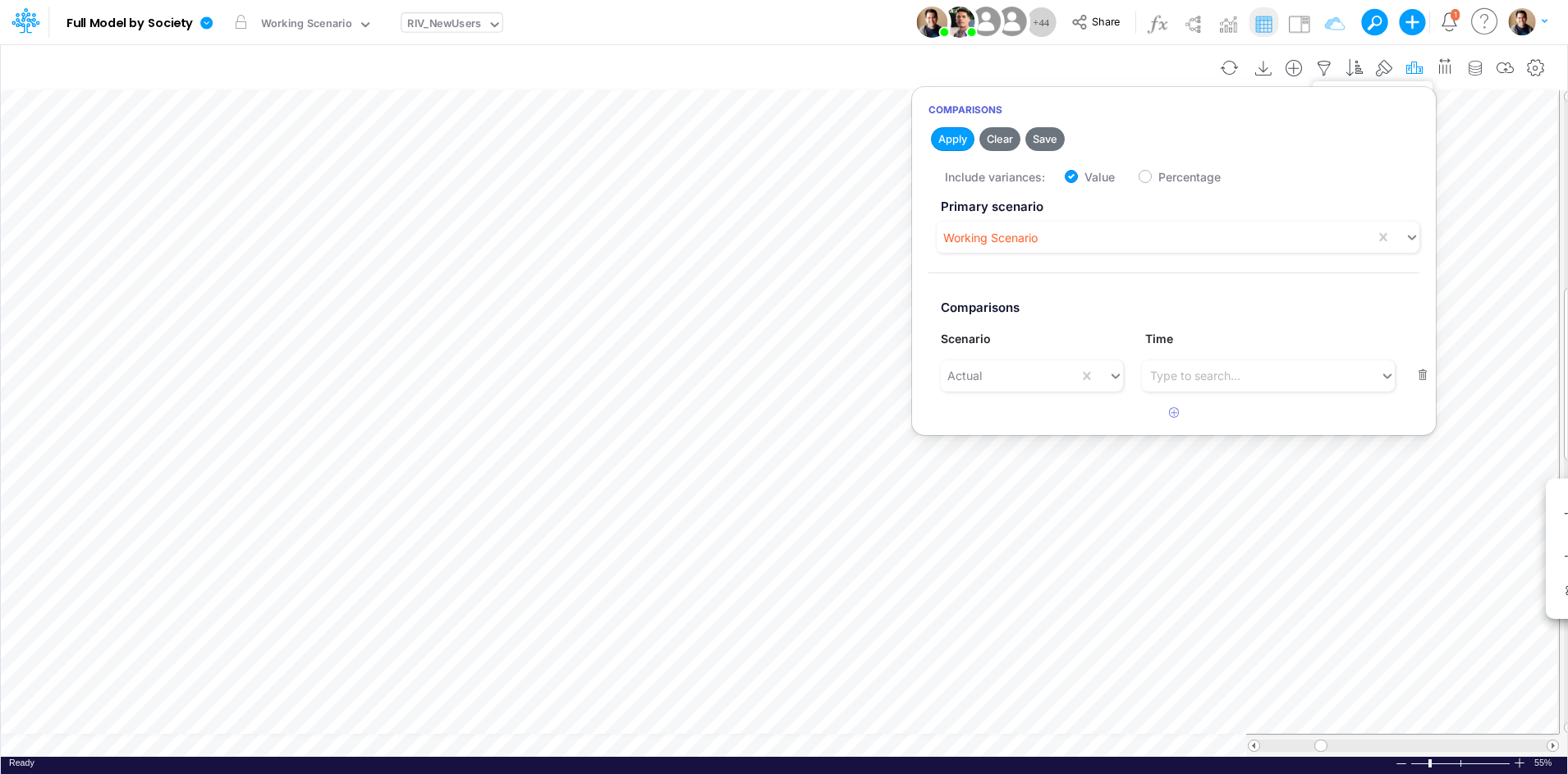
click at [1422, 68] on icon "button" at bounding box center [1414, 68] width 24 height 17
